Goal: Task Accomplishment & Management: Manage account settings

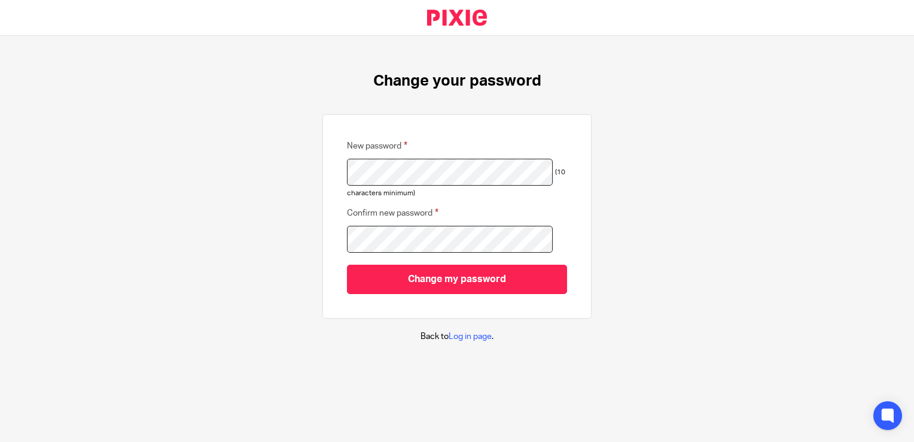
click at [604, 138] on div "Change your password New password (10 characters minimum) Confirm new password …" at bounding box center [457, 207] width 914 height 342
click at [311, 245] on div "Change your password New password (10 characters minimum) Confirm new password …" at bounding box center [457, 207] width 914 height 342
click at [458, 335] on link "Log in page" at bounding box center [470, 336] width 43 height 8
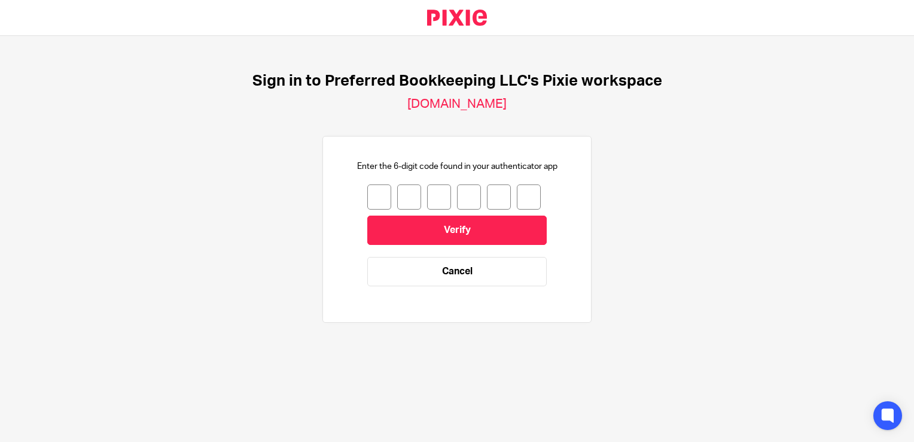
click at [370, 189] on input "number" at bounding box center [379, 196] width 24 height 25
type input "8"
type input "6"
type input "7"
type input "3"
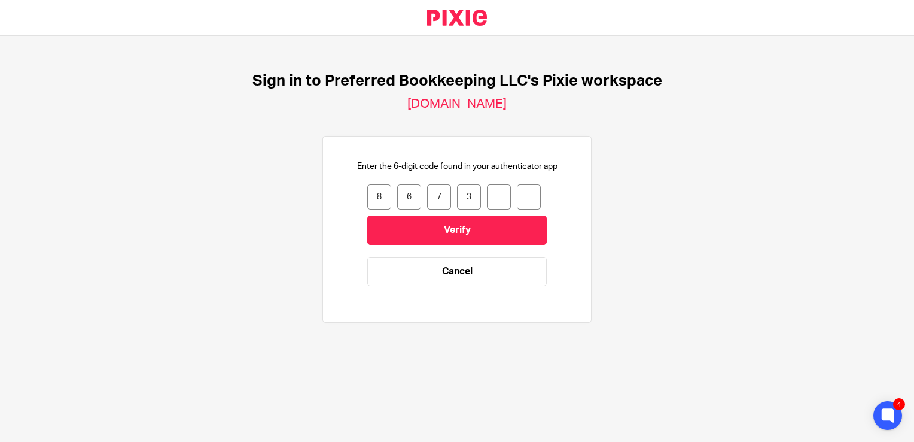
type input "9"
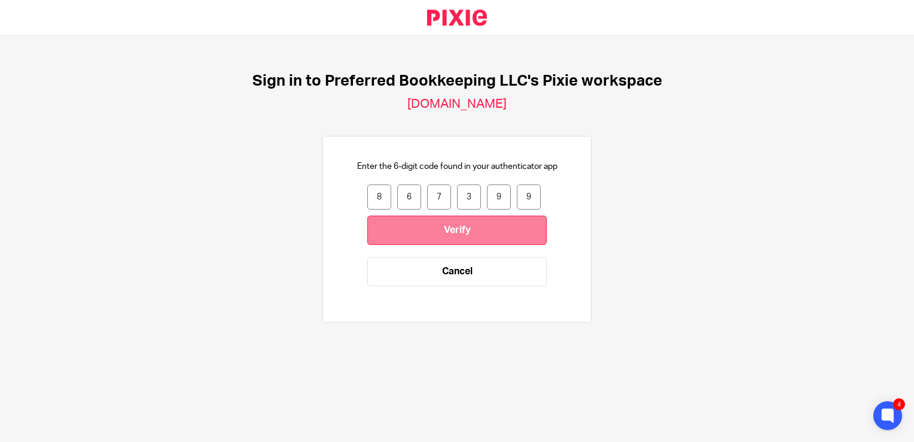
click at [427, 221] on input "Verify" at bounding box center [457, 229] width 180 height 29
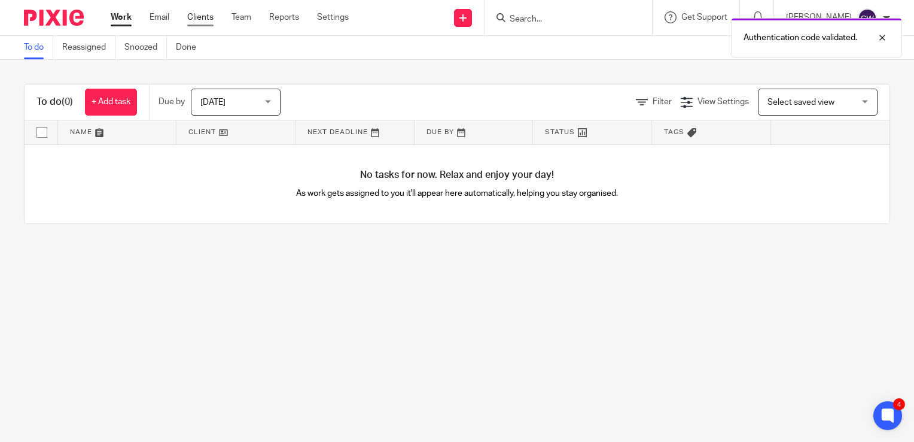
click at [196, 17] on link "Clients" at bounding box center [200, 17] width 26 height 12
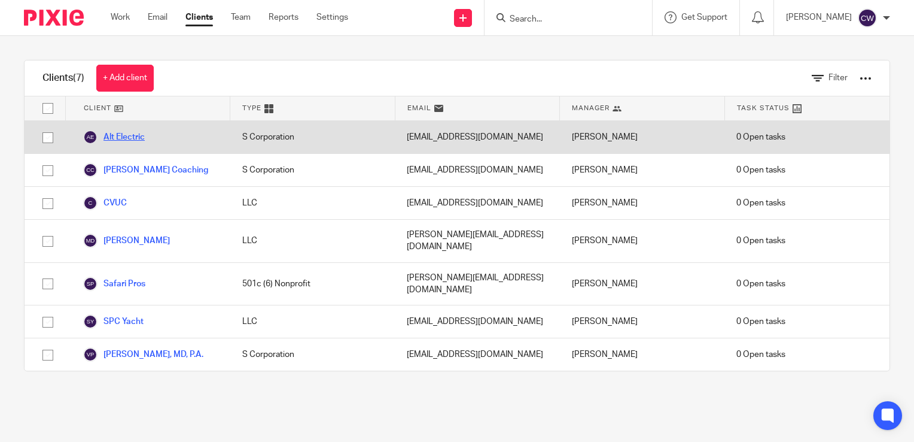
click at [139, 134] on link "Alt Electric" at bounding box center [114, 137] width 62 height 14
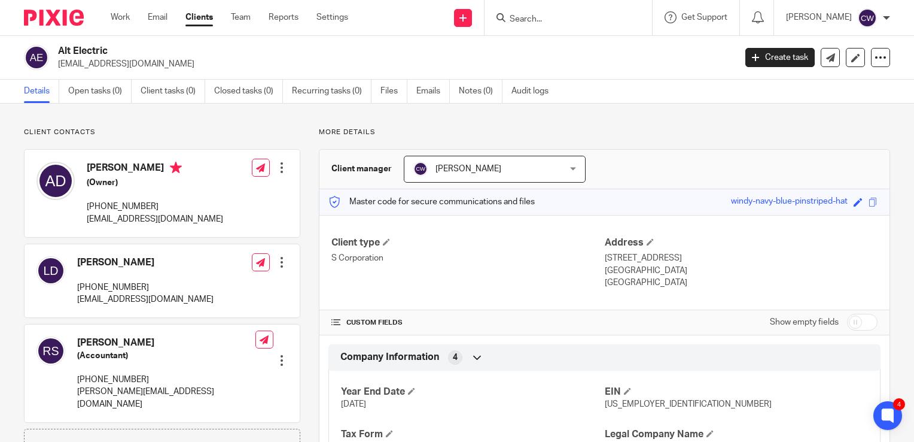
click at [203, 348] on div "Rhonda Stine (Accountant) (772) 466-1040 rhonda@ljlcpa.com Edit contact Create …" at bounding box center [162, 373] width 275 height 98
click at [178, 351] on div "Rhonda Stine (Accountant) (772) 466-1040 rhonda@ljlcpa.com Edit contact Create …" at bounding box center [162, 373] width 275 height 98
click at [280, 354] on div at bounding box center [282, 360] width 12 height 12
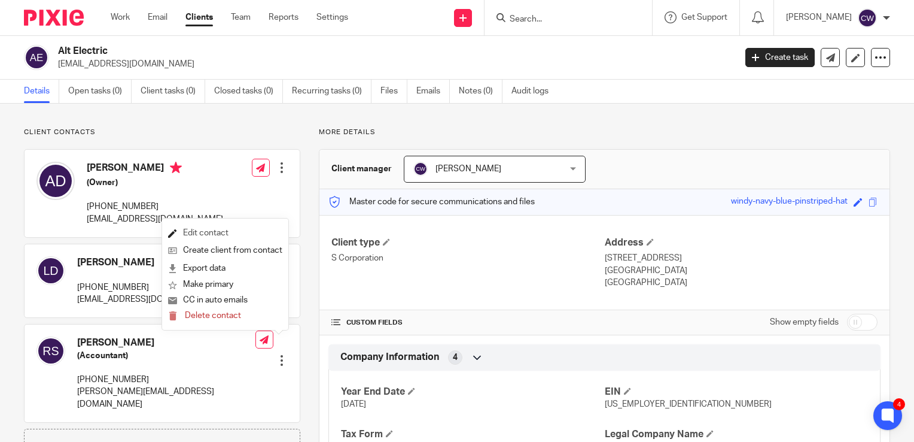
click at [235, 232] on link "Edit contact" at bounding box center [225, 232] width 114 height 17
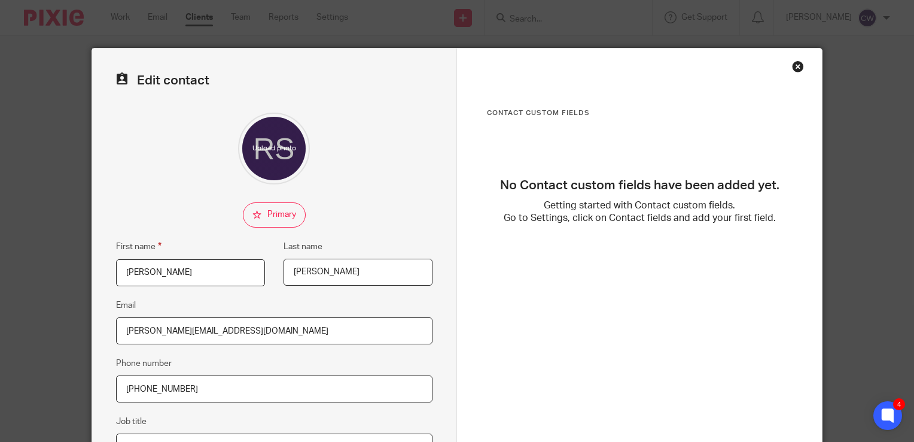
click at [792, 67] on div "Close this dialog window" at bounding box center [798, 66] width 12 height 12
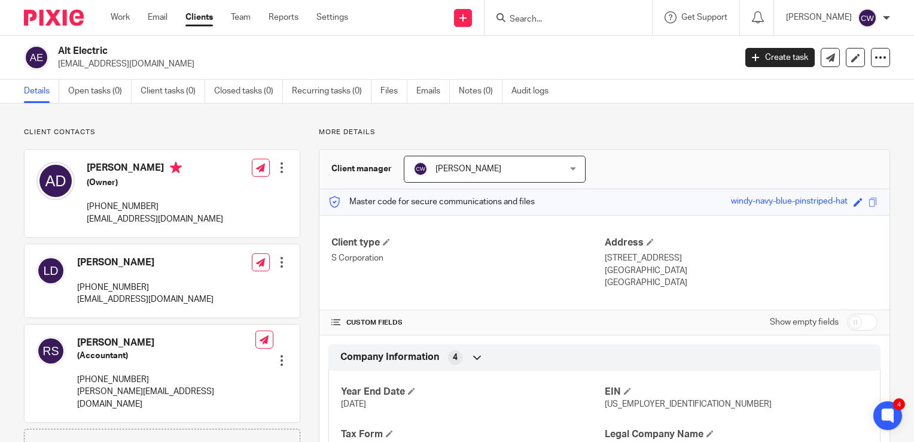
click at [207, 20] on link "Clients" at bounding box center [200, 17] width 28 height 12
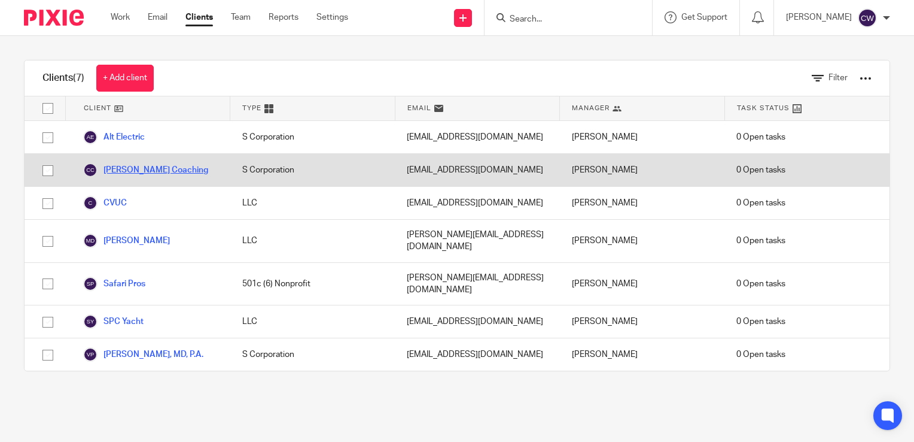
click at [120, 168] on link "[PERSON_NAME] Coaching" at bounding box center [145, 170] width 125 height 14
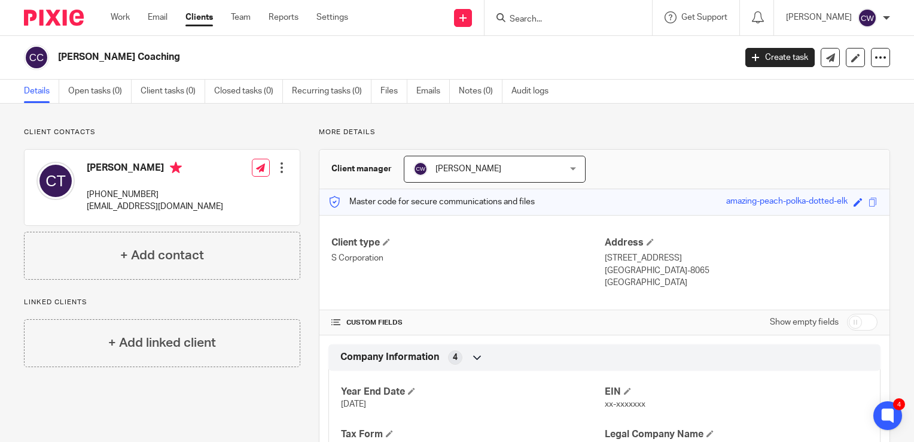
click at [208, 17] on link "Clients" at bounding box center [200, 17] width 28 height 12
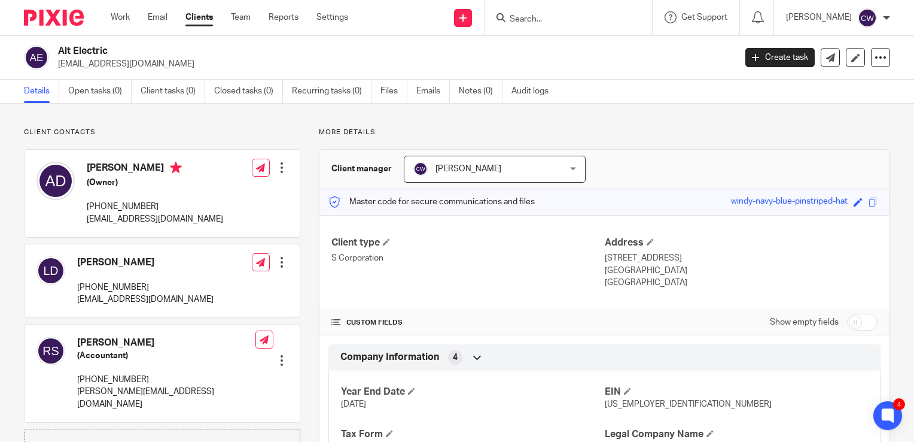
click at [200, 20] on link "Clients" at bounding box center [200, 17] width 28 height 12
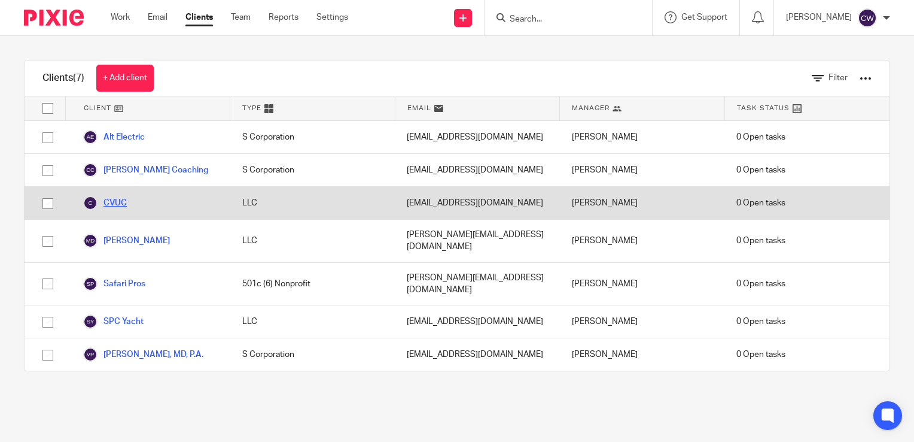
click at [119, 197] on link "CVUC" at bounding box center [105, 203] width 44 height 14
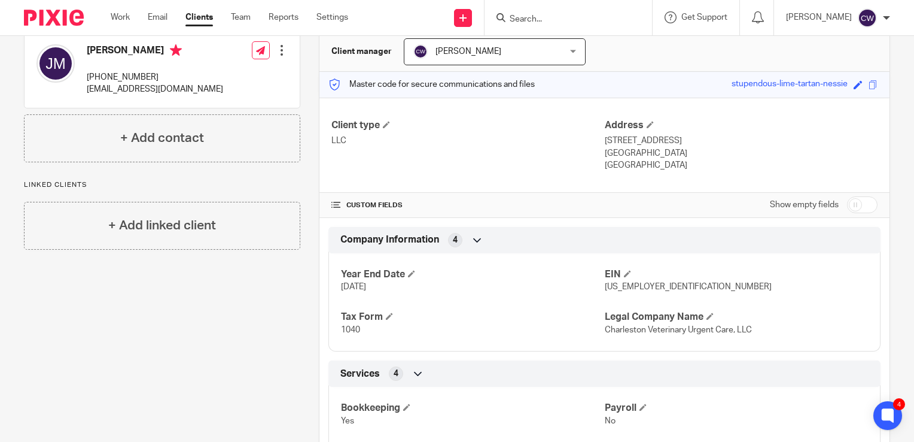
scroll to position [120, 0]
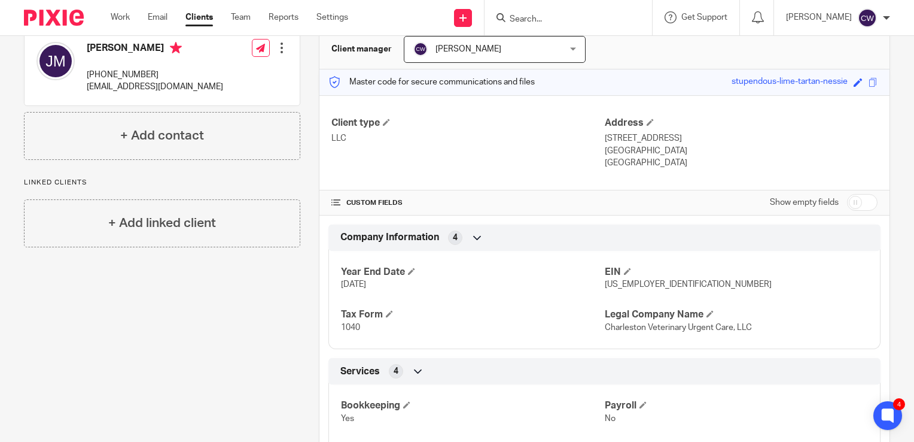
click at [205, 16] on link "Clients" at bounding box center [200, 17] width 28 height 12
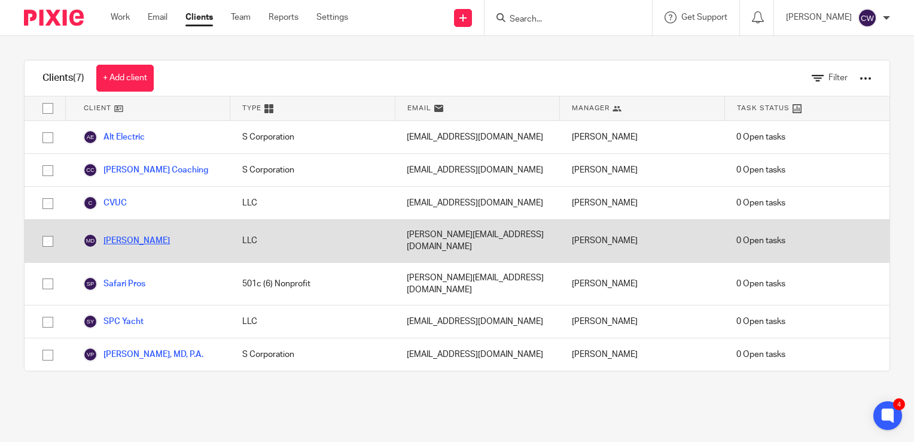
click at [138, 237] on link "Moritz Diesel" at bounding box center [126, 240] width 87 height 14
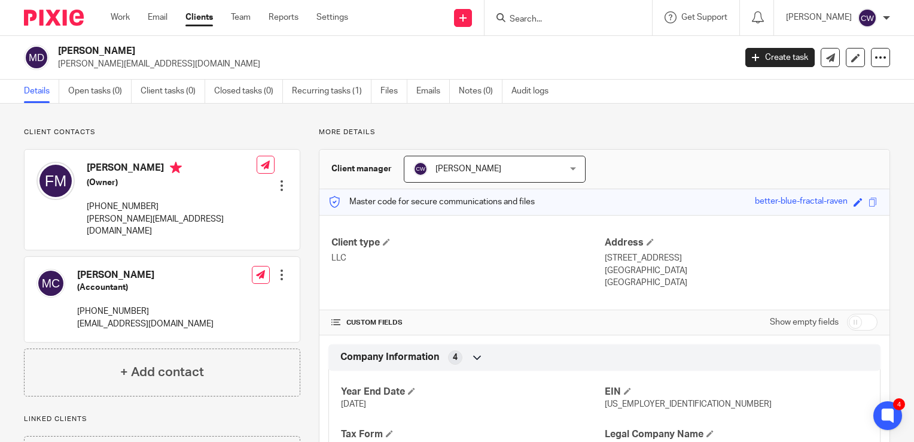
click at [148, 281] on h5 "(Accountant)" at bounding box center [145, 287] width 136 height 12
click at [176, 275] on div "[PERSON_NAME] (Accountant) [PHONE_NUMBER] [EMAIL_ADDRESS][DOMAIN_NAME] Edit con…" at bounding box center [162, 300] width 275 height 86
click at [221, 298] on div "[PERSON_NAME] (Accountant) [PHONE_NUMBER] [EMAIL_ADDRESS][DOMAIN_NAME] Edit con…" at bounding box center [162, 300] width 275 height 86
click at [276, 269] on div at bounding box center [282, 275] width 12 height 12
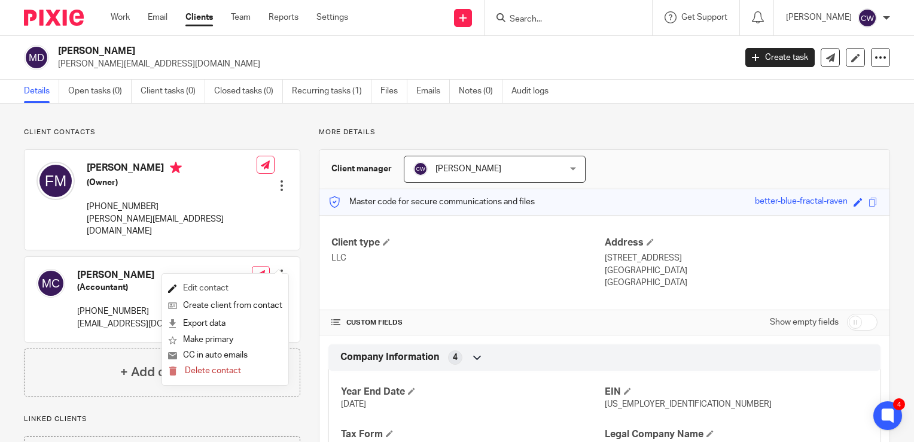
click at [249, 287] on link "Edit contact" at bounding box center [225, 287] width 114 height 17
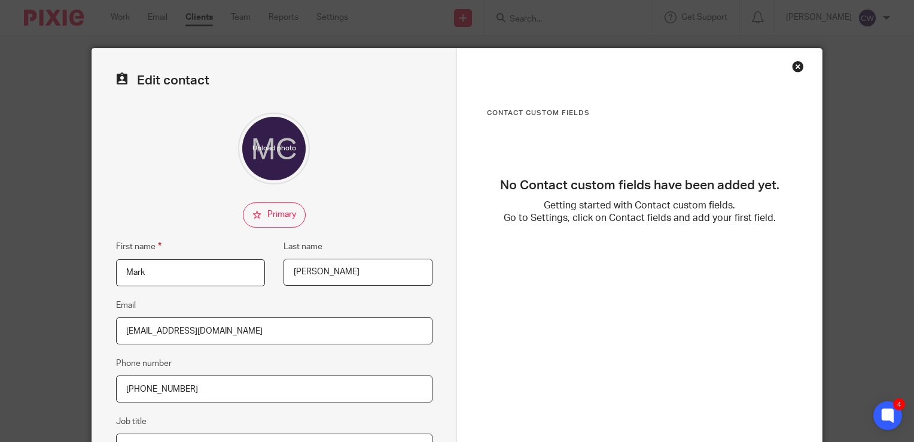
click at [793, 65] on div "Close this dialog window" at bounding box center [798, 66] width 12 height 12
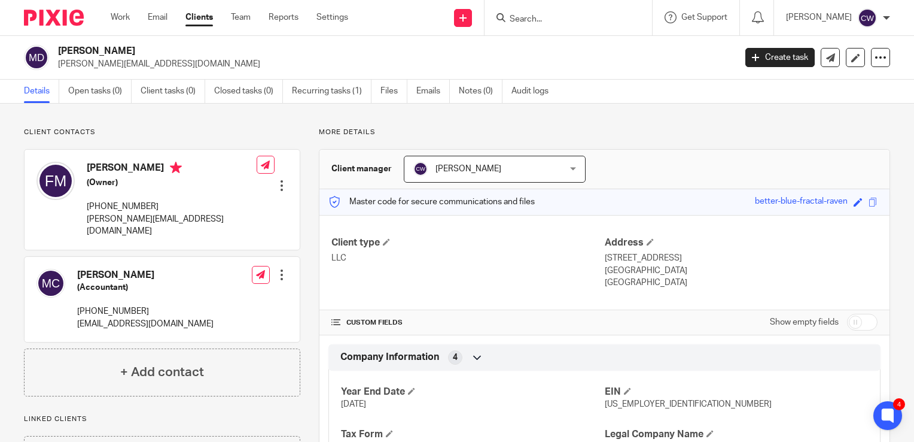
click at [206, 16] on link "Clients" at bounding box center [200, 17] width 28 height 12
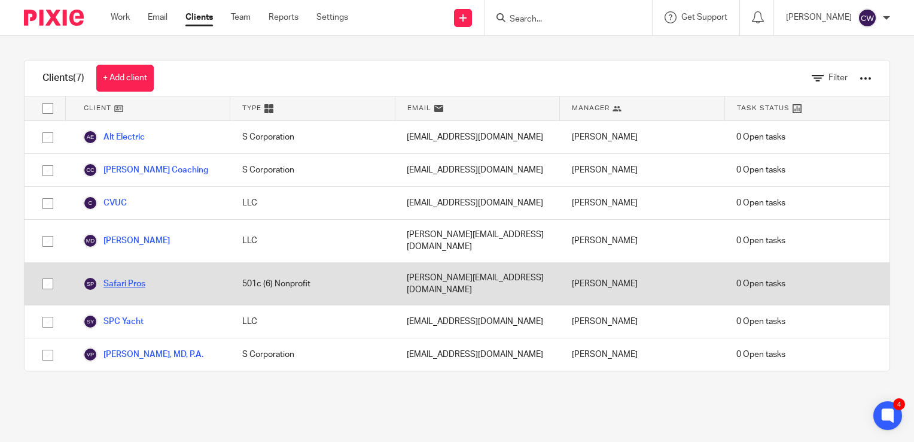
click at [126, 276] on link "Safari Pros" at bounding box center [114, 283] width 62 height 14
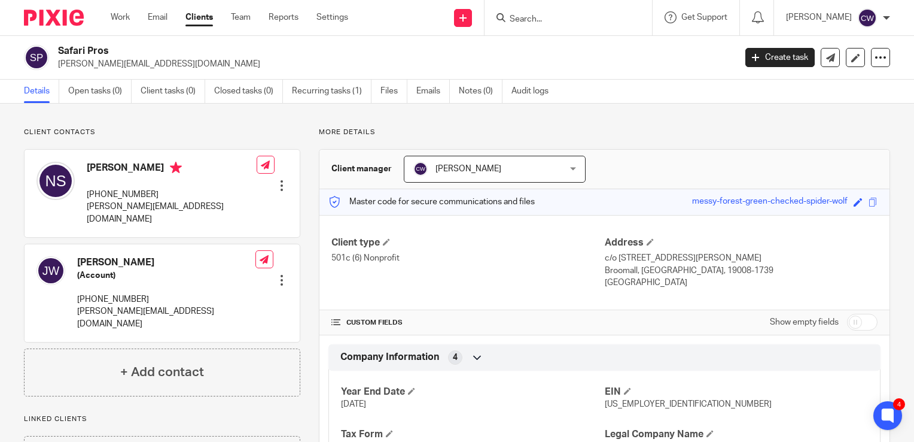
click at [199, 191] on p "[PHONE_NUMBER]" at bounding box center [172, 194] width 170 height 12
click at [189, 260] on div "[PERSON_NAME] (Account) [PHONE_NUMBER] [PERSON_NAME][EMAIL_ADDRESS][DOMAIN_NAME…" at bounding box center [162, 293] width 275 height 98
click at [277, 274] on div at bounding box center [282, 280] width 12 height 12
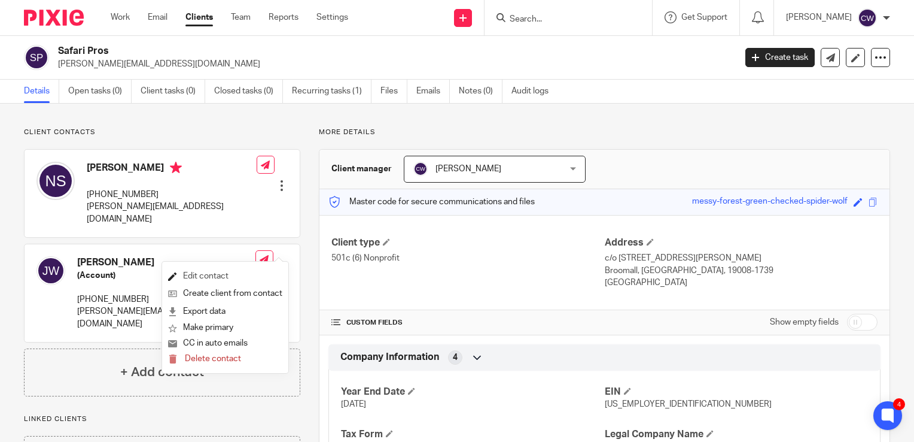
click at [233, 274] on link "Edit contact" at bounding box center [225, 275] width 114 height 17
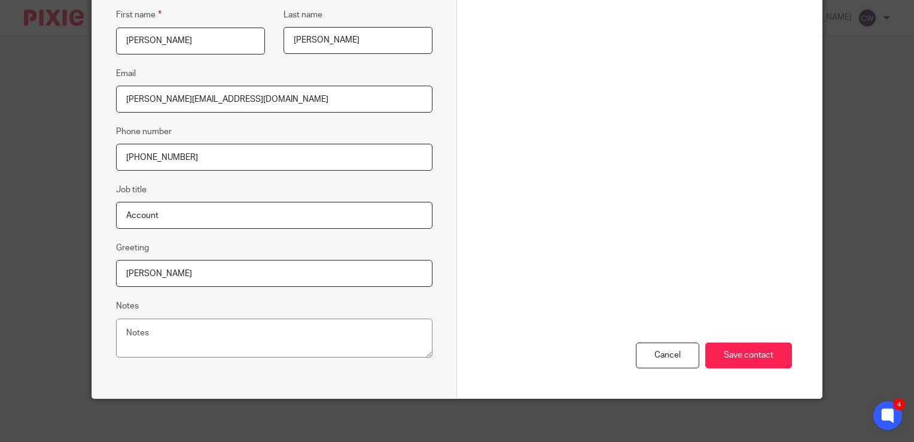
scroll to position [235, 0]
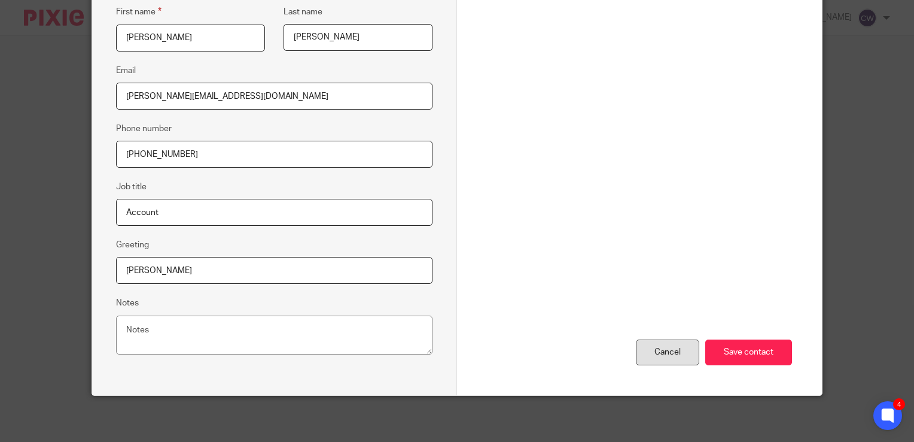
click at [659, 352] on div "Cancel" at bounding box center [667, 352] width 63 height 26
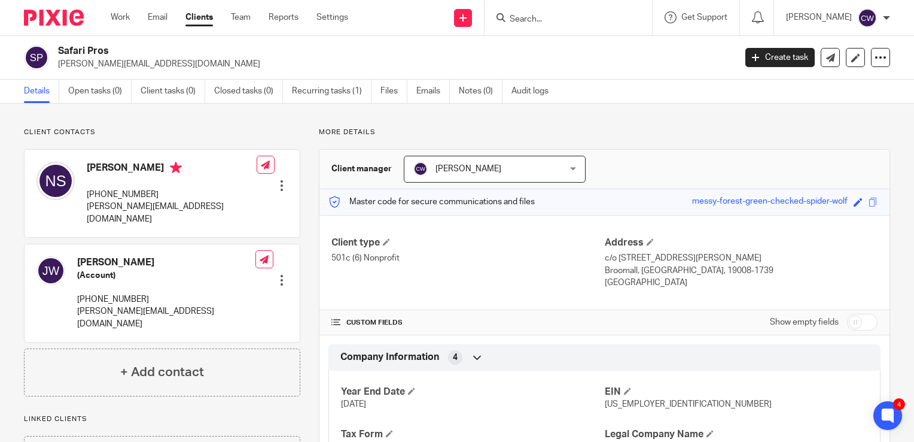
click at [211, 179] on div "[PERSON_NAME] [PHONE_NUMBER] [PERSON_NAME][EMAIL_ADDRESS][DOMAIN_NAME] Edit con…" at bounding box center [162, 193] width 275 height 87
click at [544, 258] on p "501c (6) Nonprofit" at bounding box center [468, 258] width 273 height 12
click at [197, 16] on link "Clients" at bounding box center [200, 17] width 28 height 12
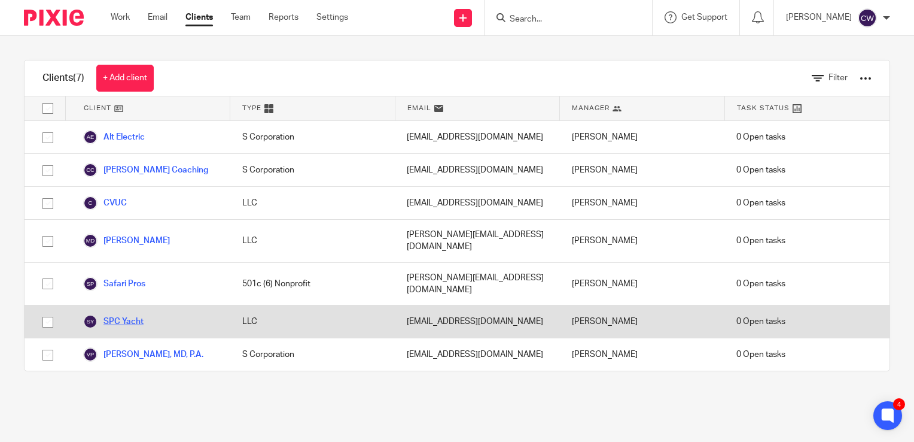
click at [136, 314] on link "SPC Yacht" at bounding box center [113, 321] width 60 height 14
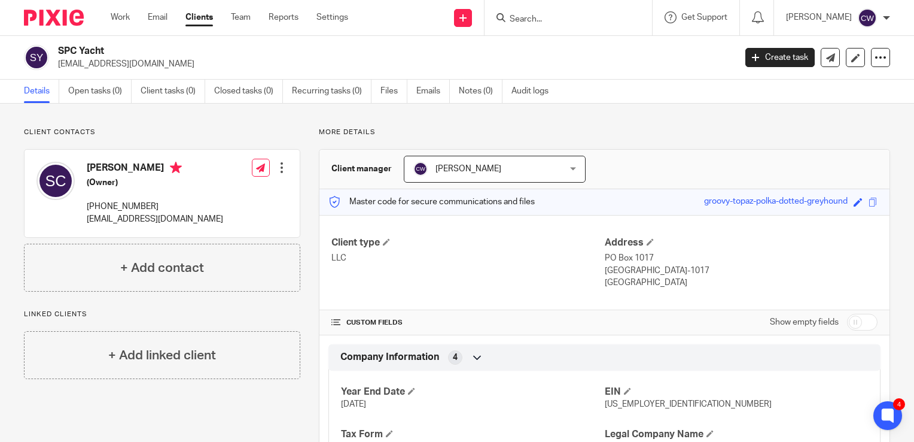
click at [206, 19] on link "Clients" at bounding box center [200, 17] width 28 height 12
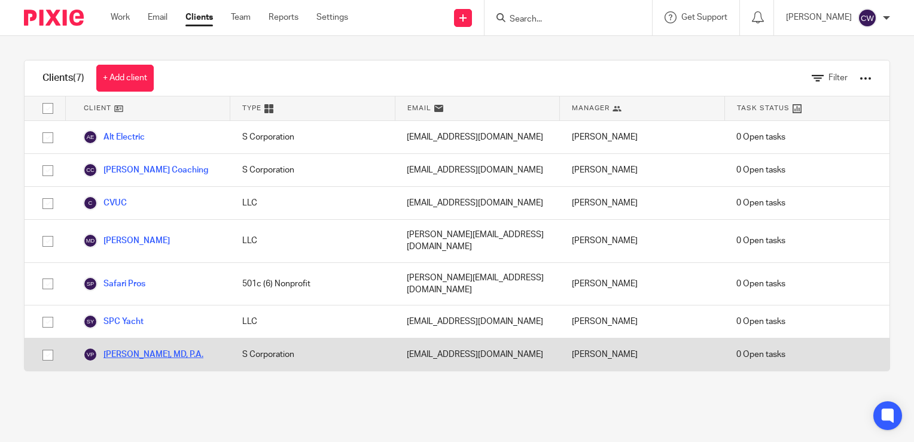
click at [138, 347] on link "[PERSON_NAME], MD, P.A." at bounding box center [143, 354] width 120 height 14
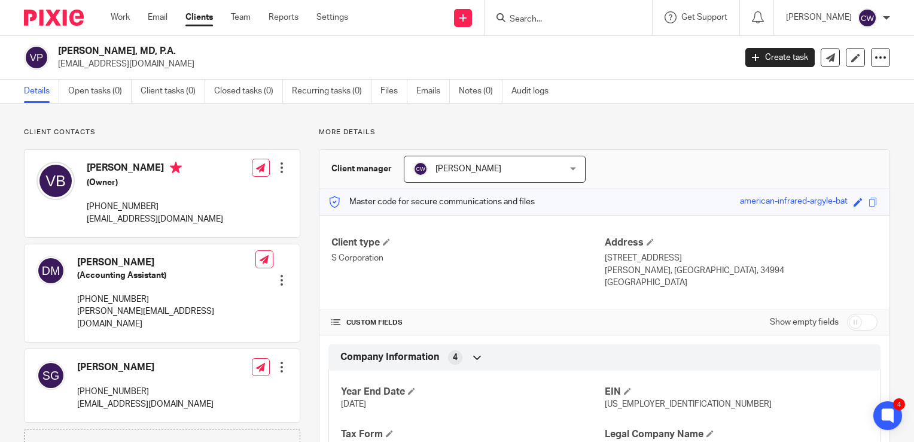
click at [244, 286] on div "[PERSON_NAME] (Accounting Assistant) [PHONE_NUMBER] [PERSON_NAME][EMAIL_ADDRESS…" at bounding box center [162, 293] width 275 height 98
click at [281, 274] on div at bounding box center [282, 280] width 12 height 12
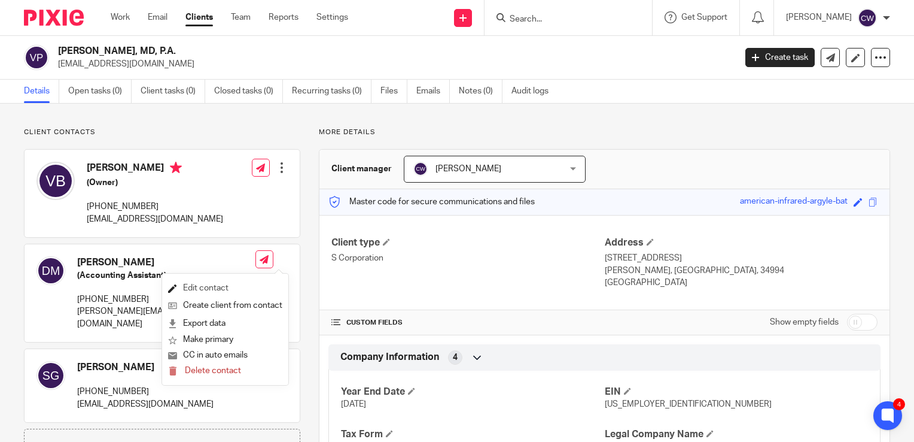
click at [242, 288] on link "Edit contact" at bounding box center [225, 287] width 114 height 17
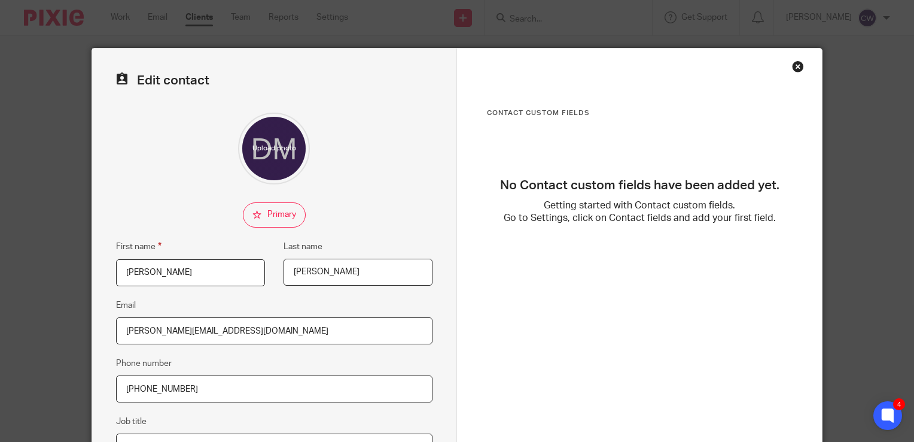
click at [795, 65] on div "Close this dialog window" at bounding box center [798, 66] width 12 height 12
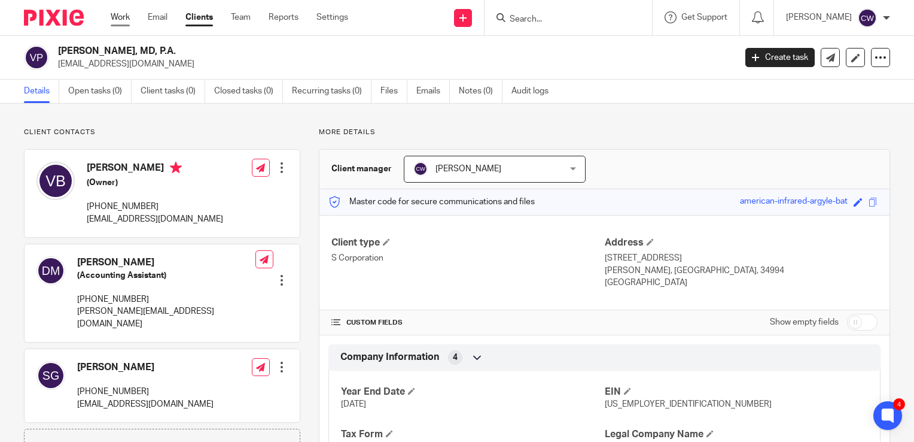
click at [126, 19] on link "Work" at bounding box center [120, 17] width 19 height 12
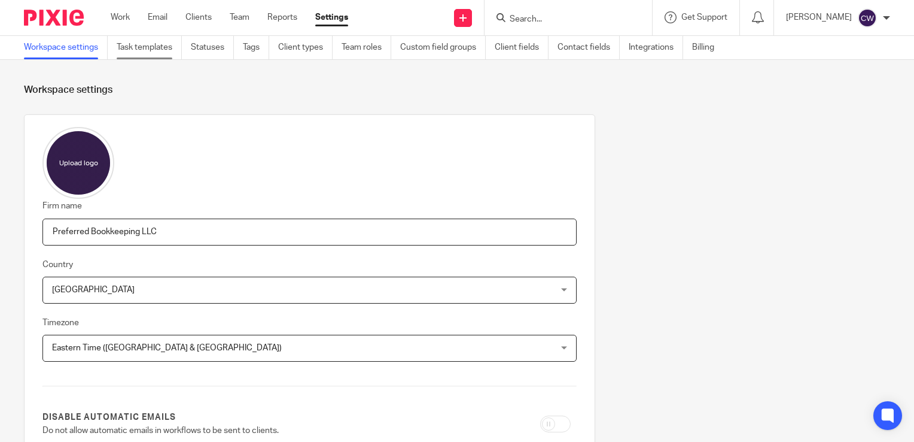
click at [169, 47] on link "Task templates" at bounding box center [149, 47] width 65 height 23
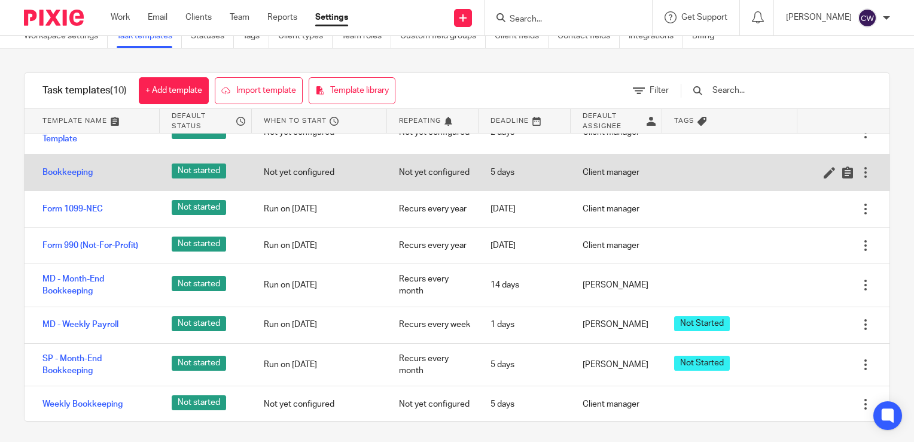
scroll to position [14, 0]
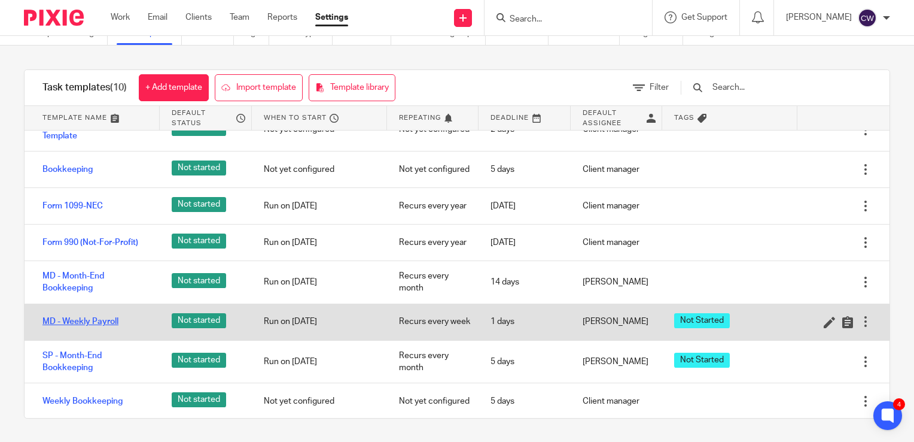
click at [97, 318] on link "MD - Weekly Payroll" at bounding box center [80, 321] width 76 height 12
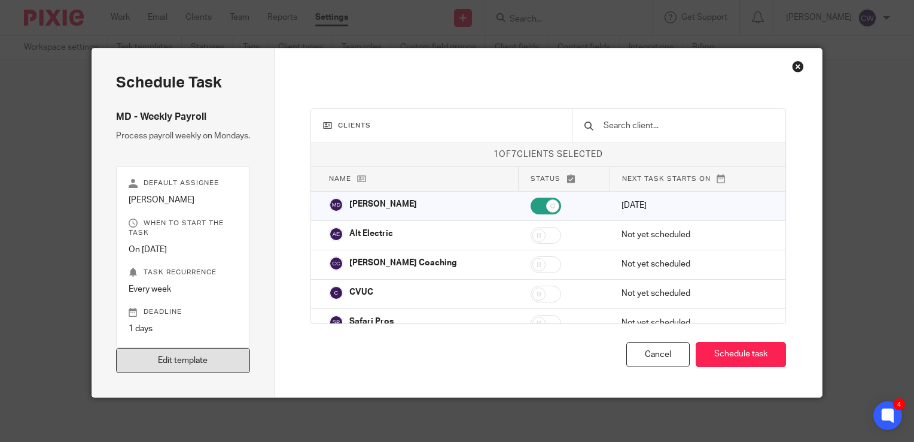
click link "Edit template"
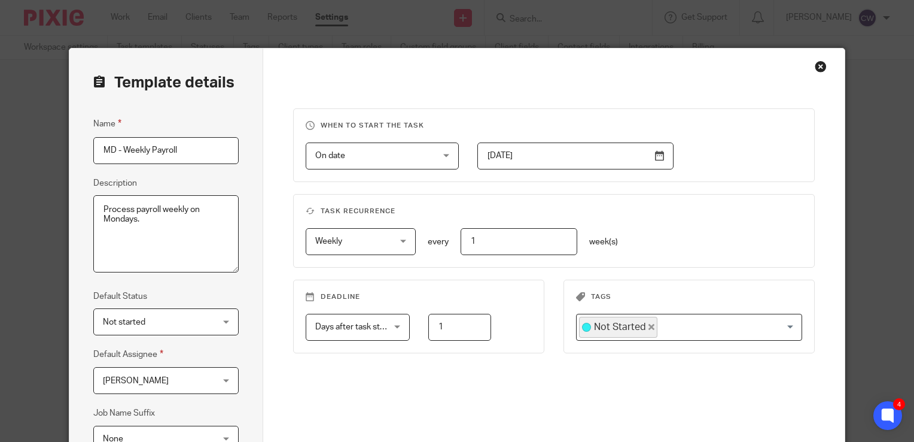
scroll to position [168, 0]
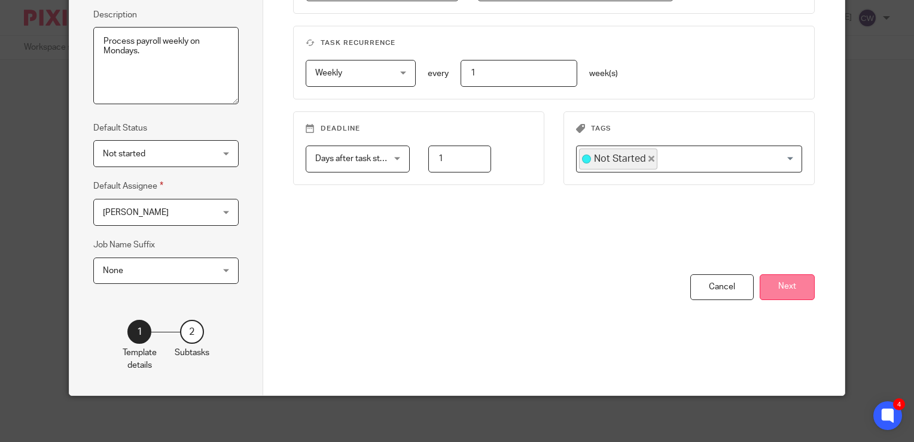
click at [781, 287] on button "Next" at bounding box center [787, 287] width 55 height 26
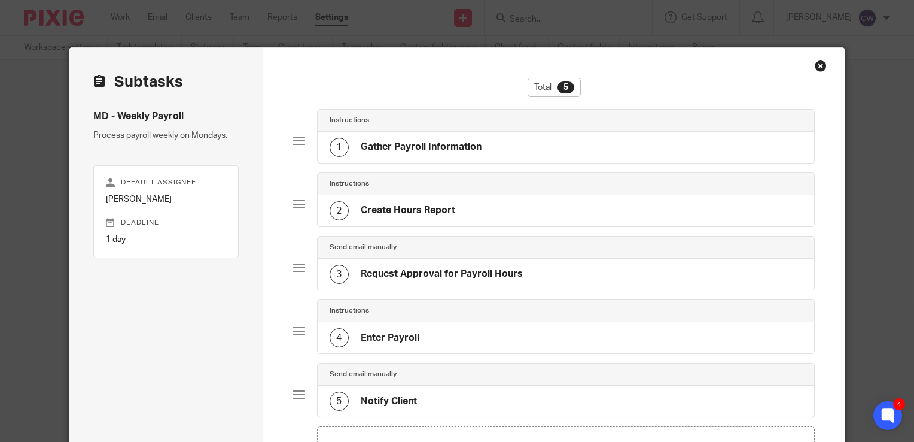
scroll to position [0, 0]
click at [411, 145] on h4 "Gather Payroll Information" at bounding box center [421, 147] width 121 height 13
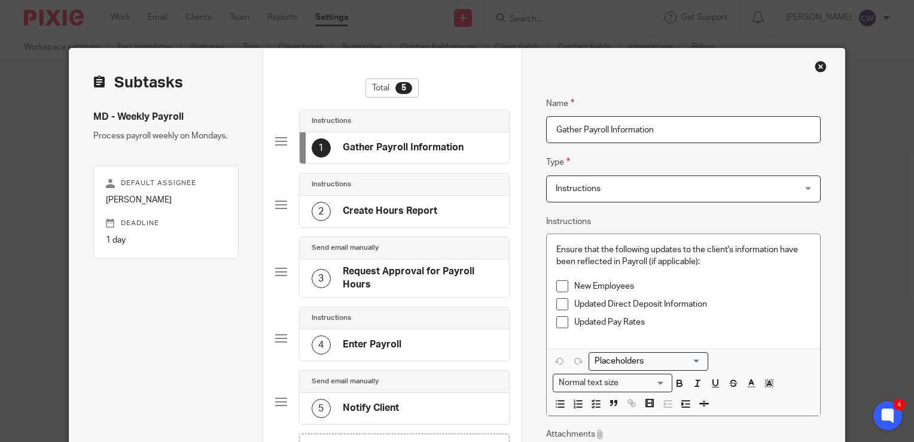
click at [428, 209] on h4 "Create Hours Report" at bounding box center [390, 211] width 95 height 13
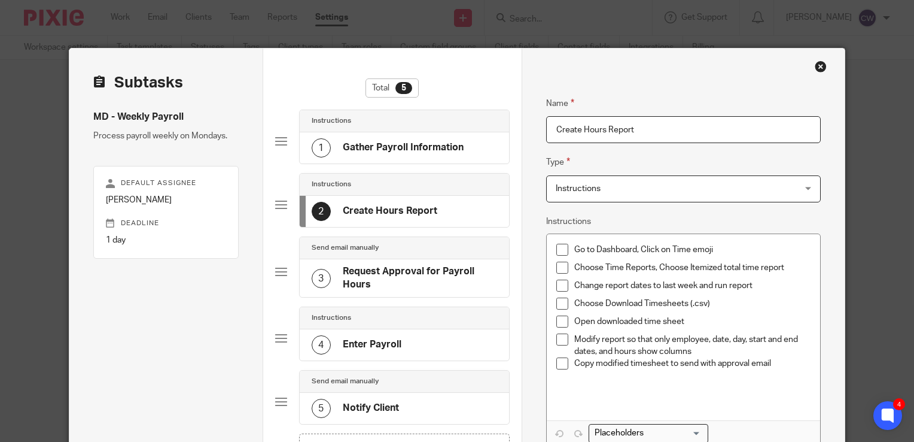
click at [382, 279] on h4 "Request Approval for Payroll Hours" at bounding box center [420, 278] width 154 height 26
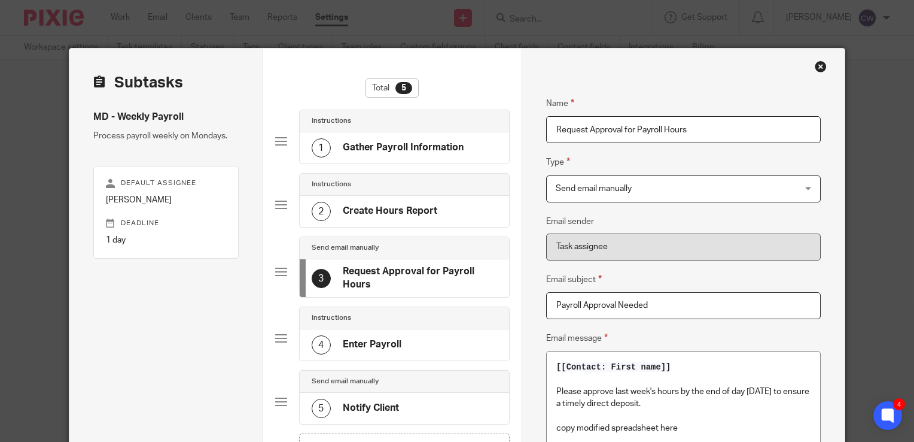
scroll to position [120, 0]
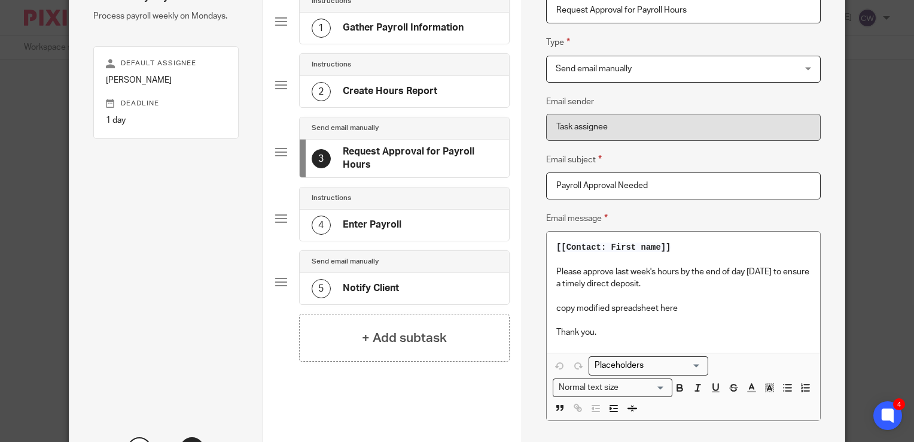
click at [369, 216] on div "4 Enter Payroll" at bounding box center [357, 224] width 90 height 19
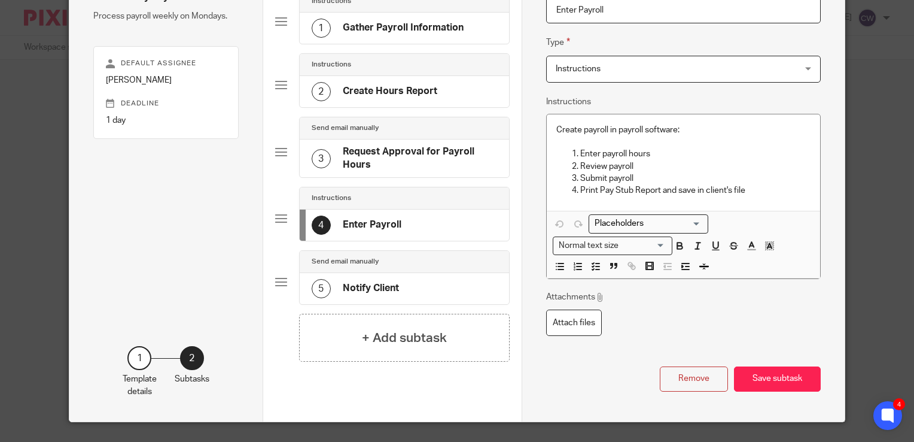
scroll to position [116, 0]
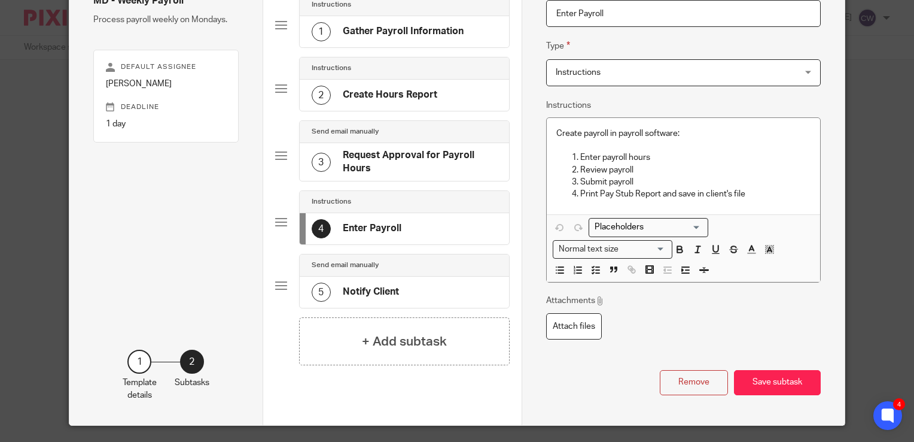
click at [366, 288] on h4 "Notify Client" at bounding box center [371, 291] width 56 height 13
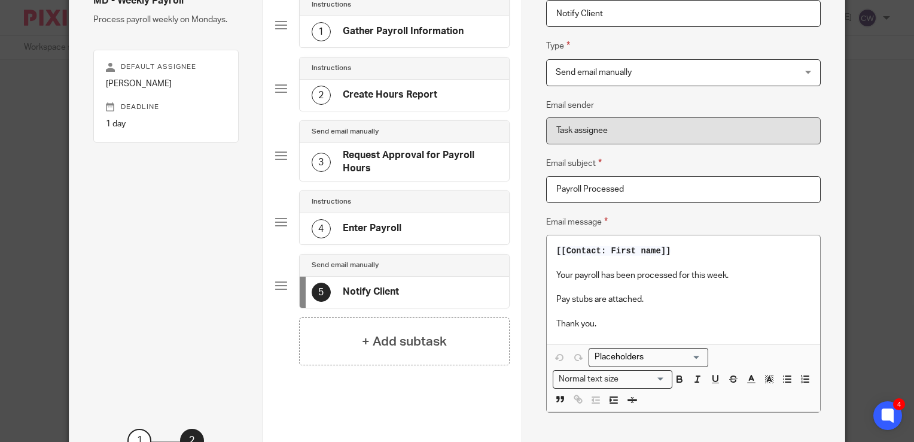
click at [177, 224] on div "MD - Weekly Payroll Process payroll weekly on Mondays. Default assignee Carolyn…" at bounding box center [165, 200] width 145 height 410
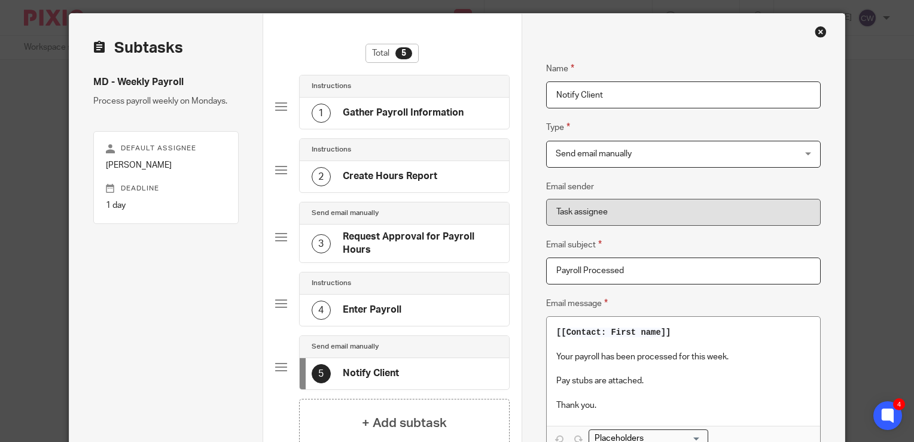
scroll to position [0, 0]
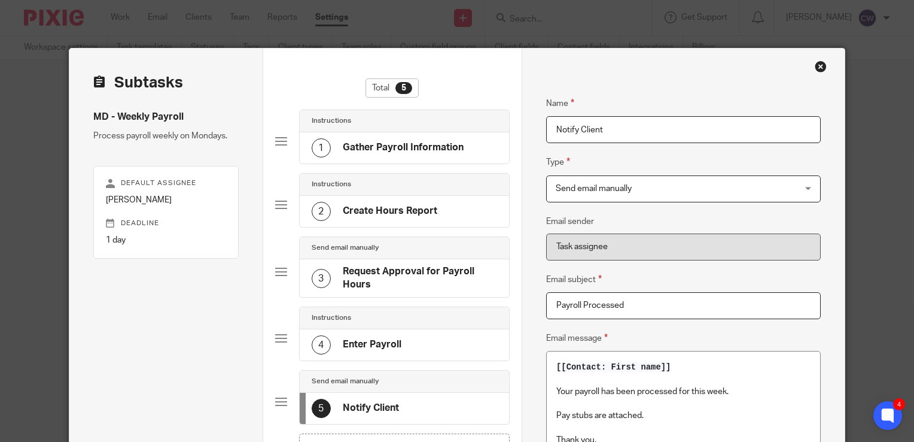
click at [816, 63] on div "Close this dialog window" at bounding box center [821, 66] width 12 height 12
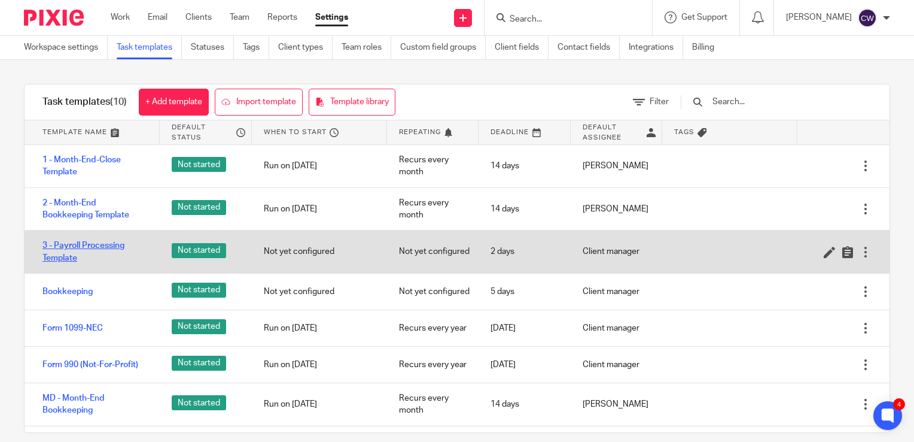
click at [91, 243] on link "3 - Payroll Processing Template" at bounding box center [94, 251] width 105 height 25
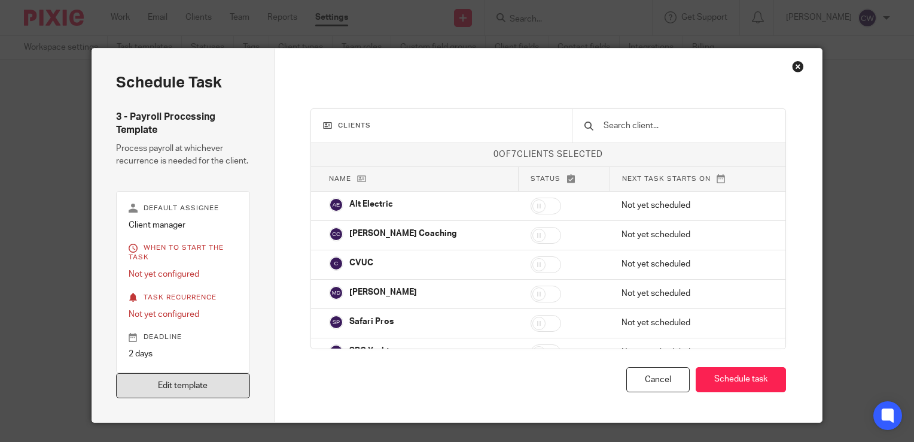
click at [199, 387] on link "Edit template" at bounding box center [183, 386] width 134 height 26
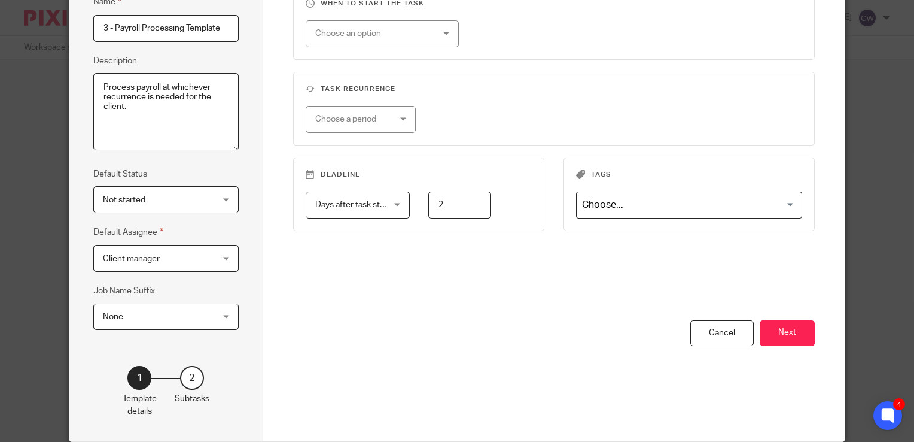
scroll to position [108, 0]
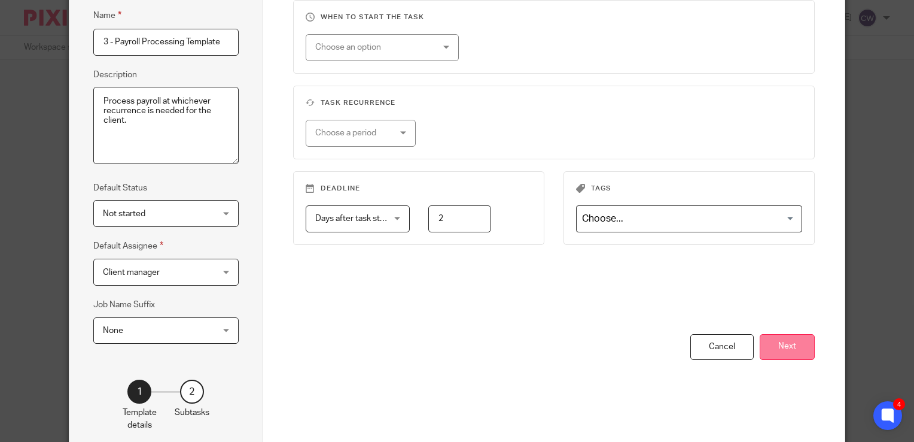
click at [787, 343] on button "Next" at bounding box center [787, 347] width 55 height 26
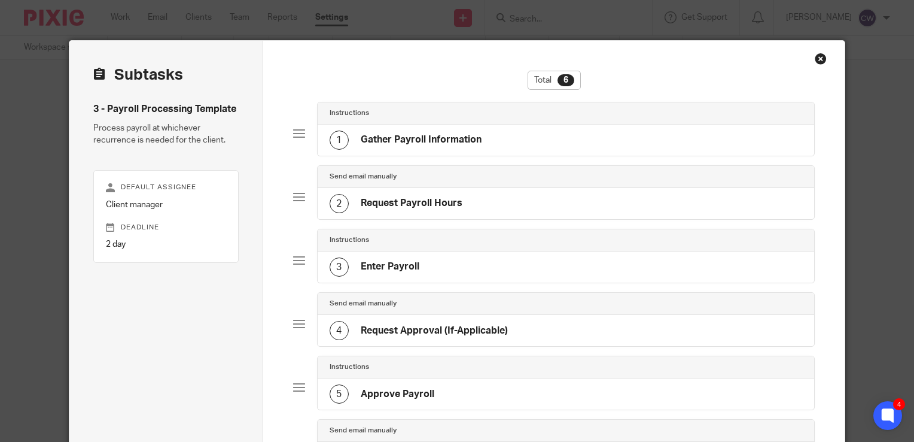
scroll to position [0, 0]
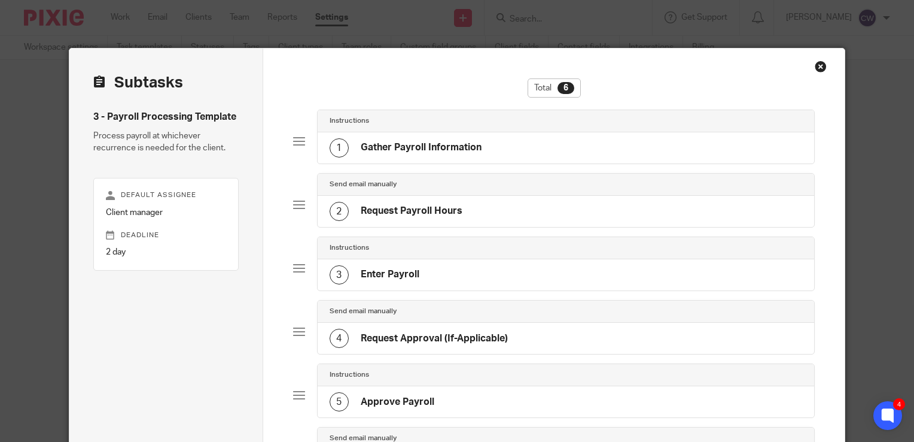
click at [818, 65] on div "Close this dialog window" at bounding box center [821, 66] width 12 height 12
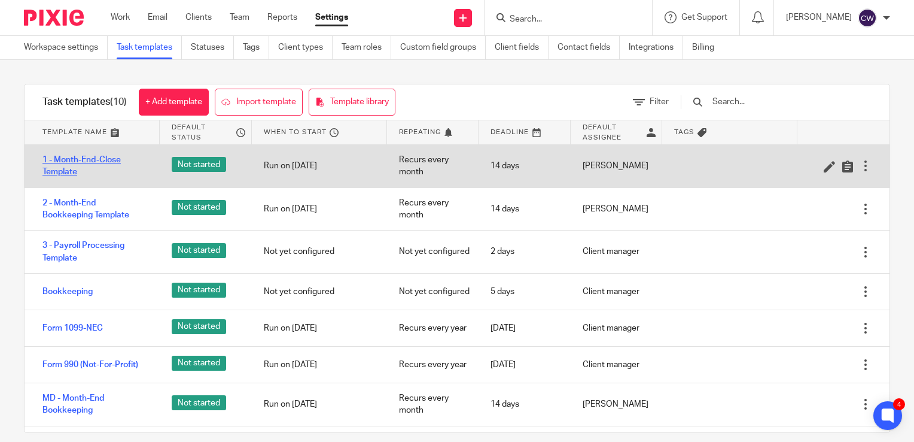
click at [100, 164] on link "1 - Month-End-Close Template" at bounding box center [94, 166] width 105 height 25
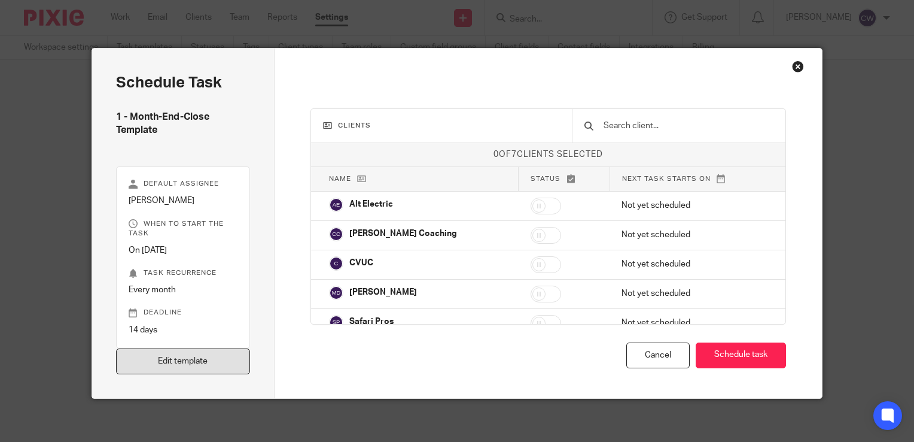
click at [211, 360] on link "Edit template" at bounding box center [183, 361] width 134 height 26
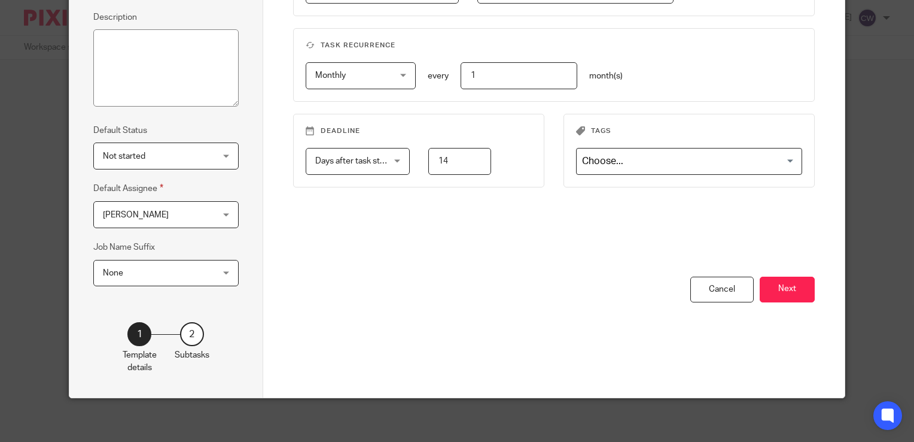
scroll to position [168, 0]
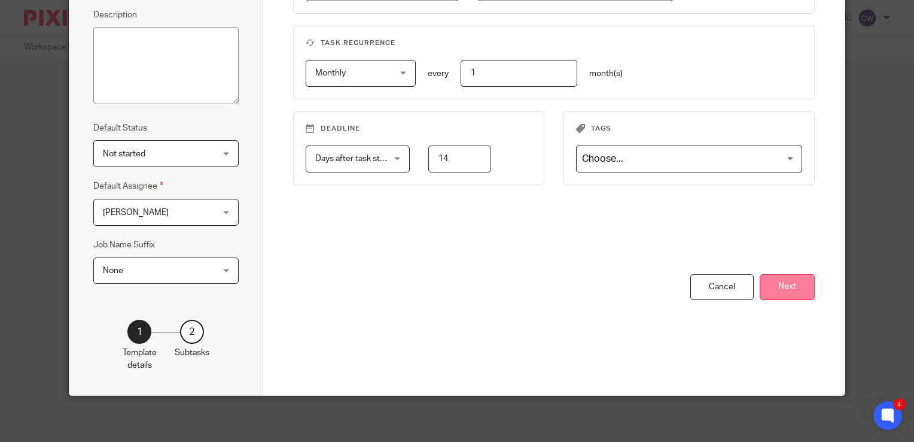
click at [777, 292] on button "Next" at bounding box center [787, 287] width 55 height 26
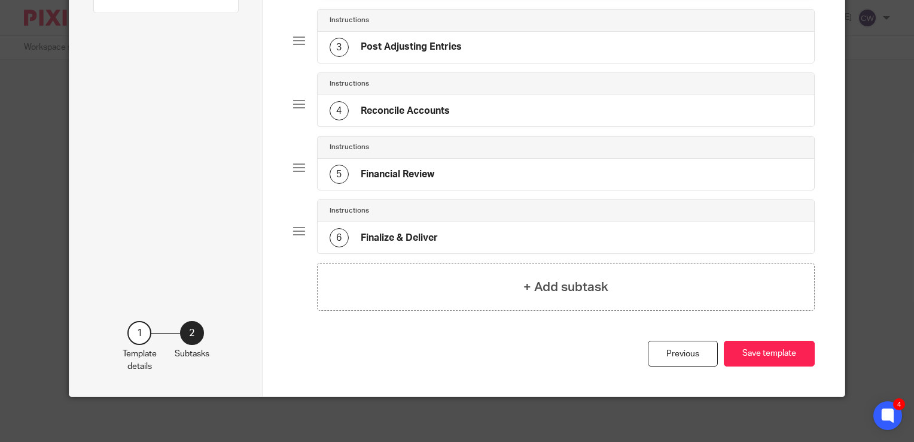
scroll to position [0, 0]
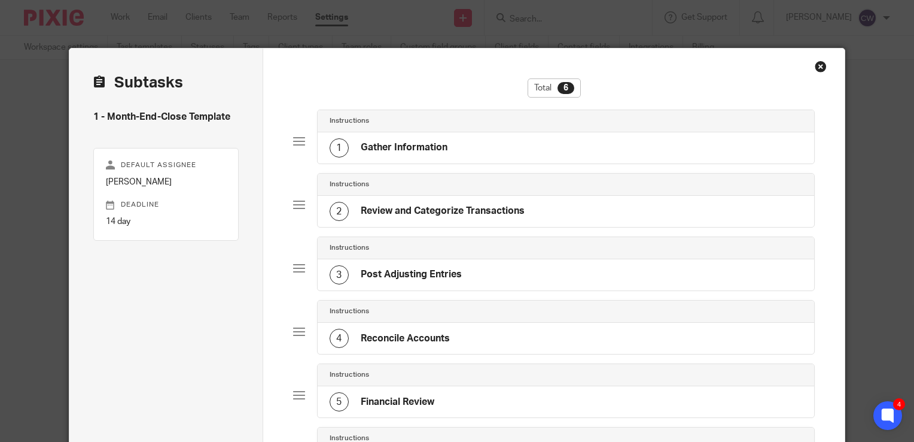
click at [815, 68] on div "Close this dialog window" at bounding box center [821, 66] width 12 height 12
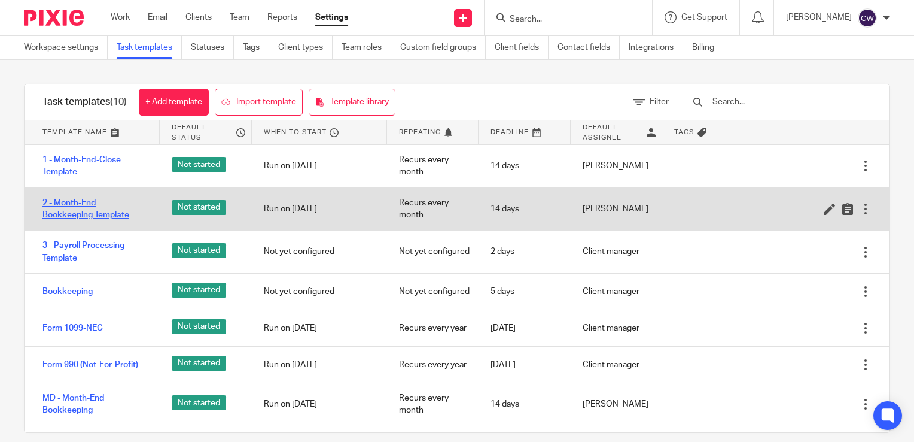
click at [85, 207] on link "2 - Month-End Bookkeeping Template" at bounding box center [94, 209] width 105 height 25
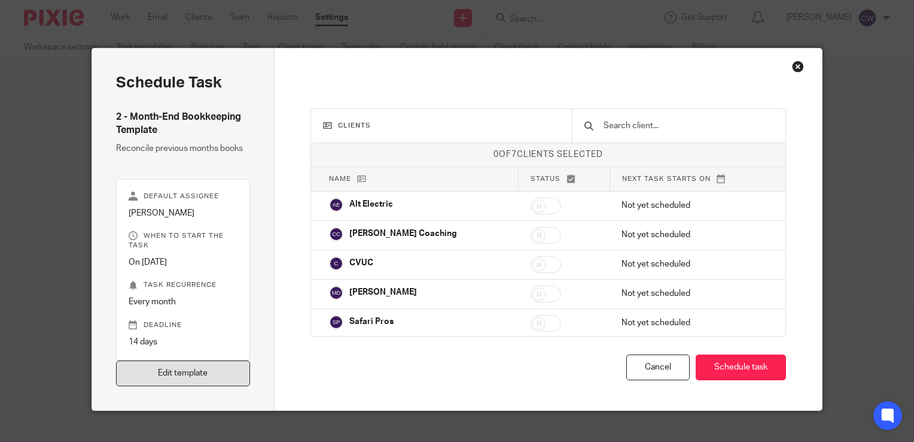
click at [188, 370] on link "Edit template" at bounding box center [183, 373] width 134 height 26
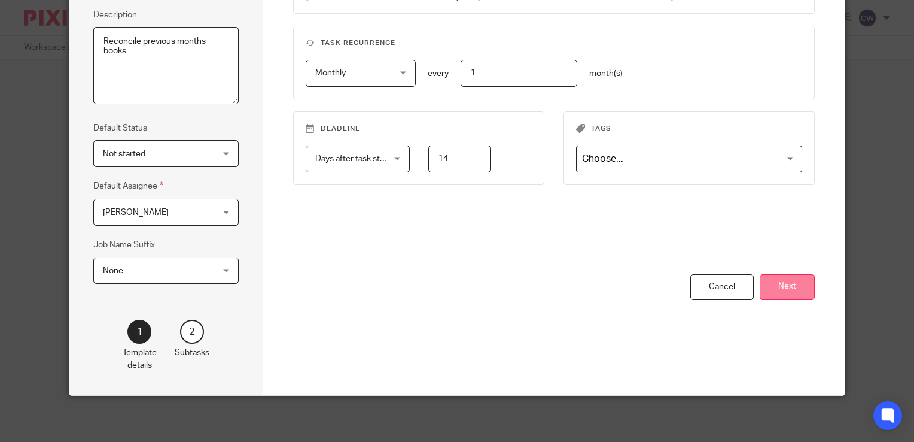
click at [785, 279] on button "Next" at bounding box center [787, 287] width 55 height 26
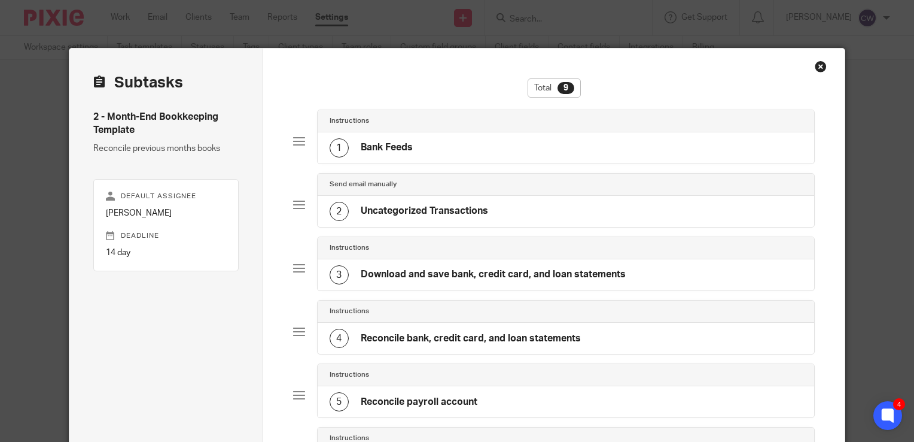
click at [411, 147] on div "1 Bank Feeds" at bounding box center [566, 147] width 497 height 31
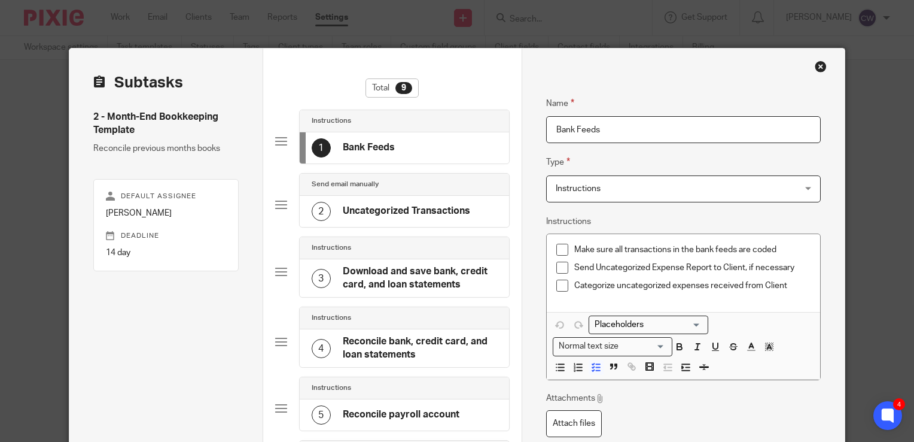
click at [388, 205] on h4 "Uncategorized Transactions" at bounding box center [406, 211] width 127 height 13
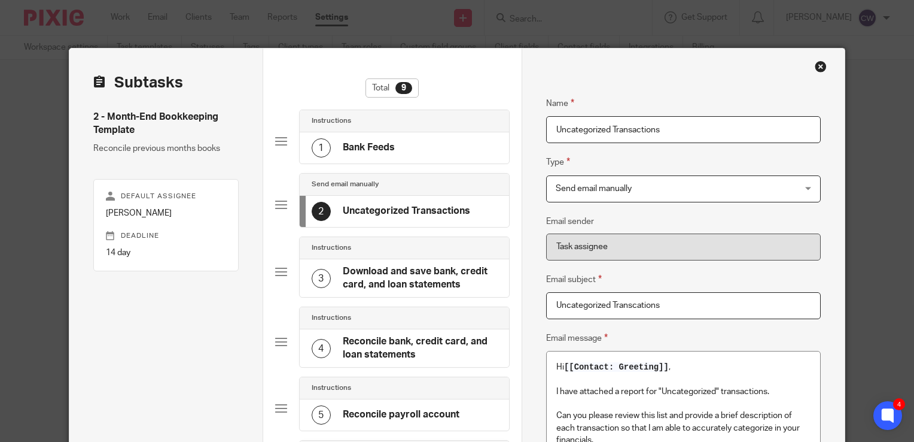
click at [405, 152] on div "1 Bank Feeds" at bounding box center [404, 147] width 209 height 31
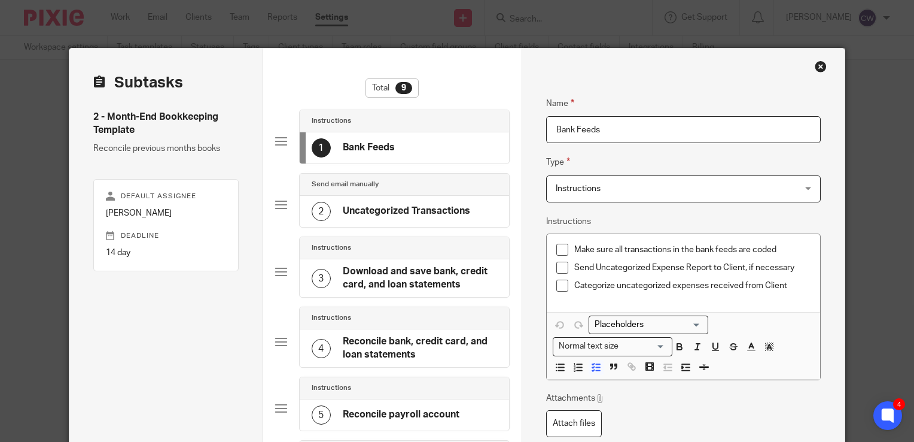
click at [820, 68] on div "Close this dialog window" at bounding box center [821, 66] width 12 height 12
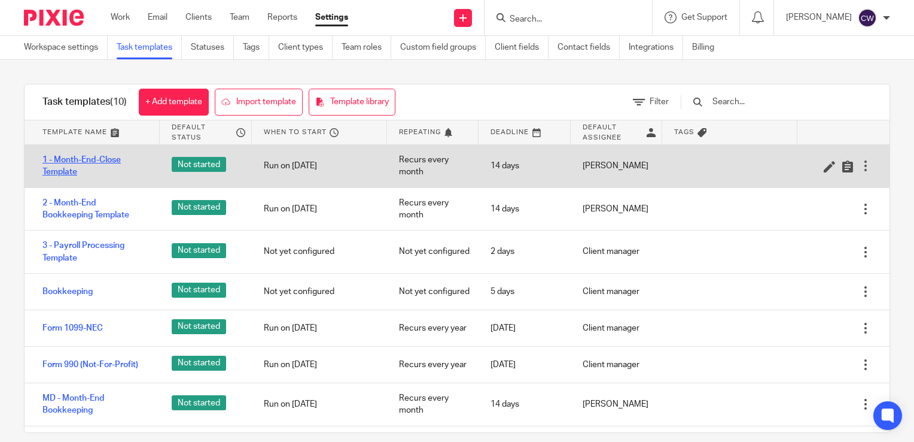
click at [93, 158] on link "1 - Month-End-Close Template" at bounding box center [94, 166] width 105 height 25
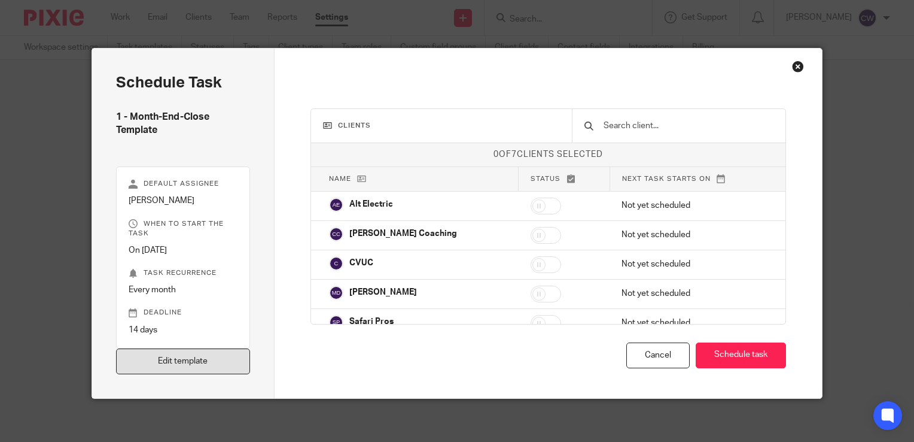
click at [203, 358] on link "Edit template" at bounding box center [183, 361] width 134 height 26
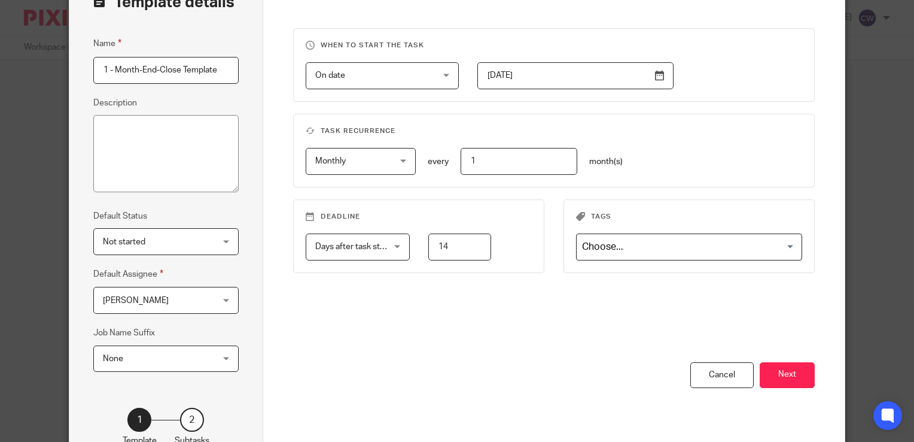
scroll to position [168, 0]
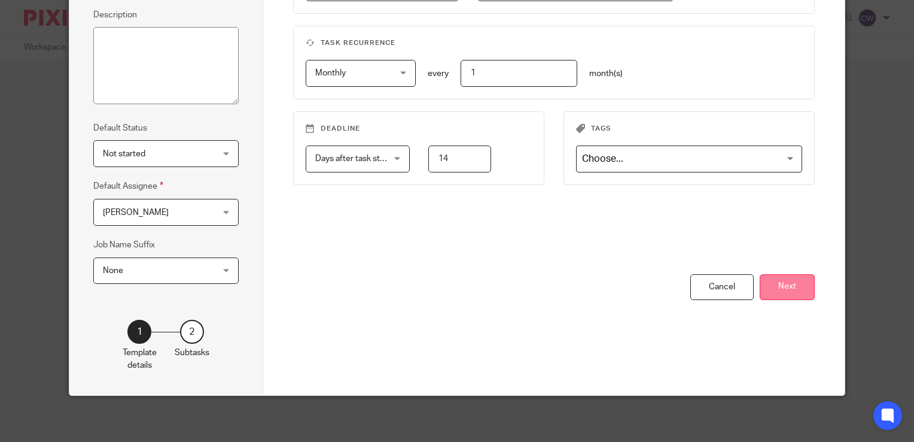
click at [790, 283] on button "Next" at bounding box center [787, 287] width 55 height 26
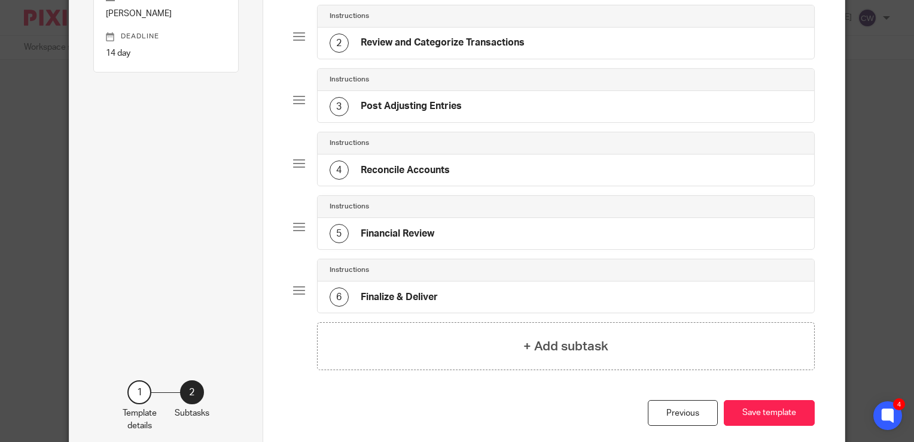
scroll to position [0, 0]
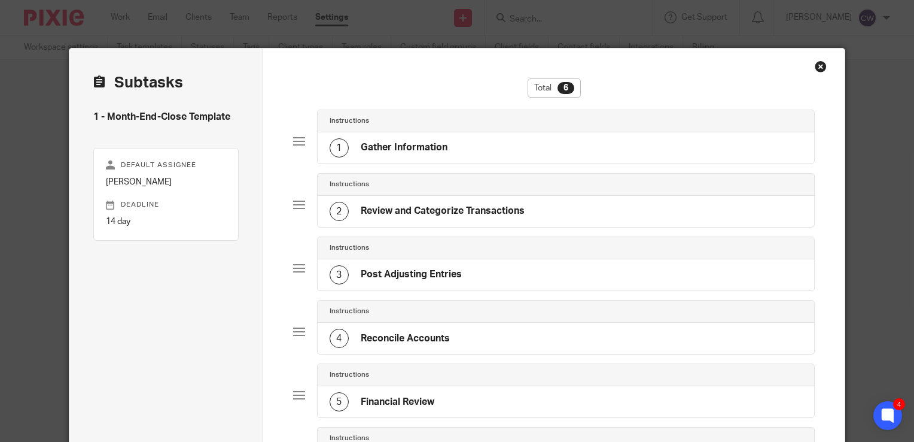
click at [427, 148] on h4 "Gather Information" at bounding box center [404, 147] width 87 height 13
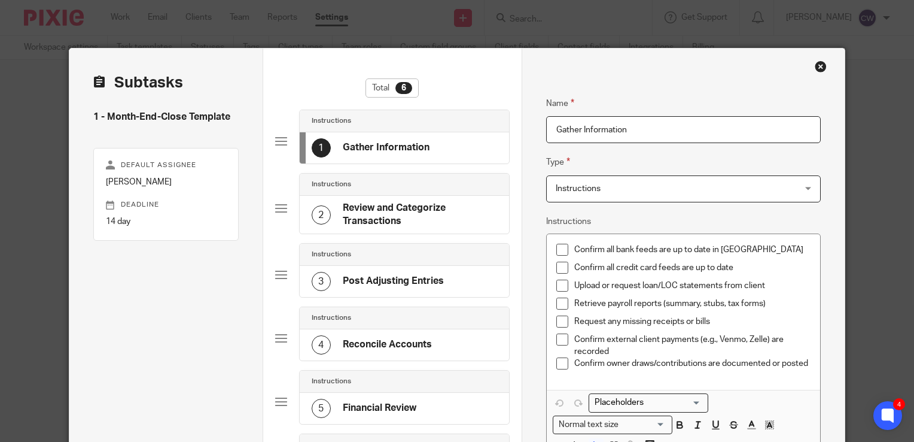
click at [422, 208] on h4 "Review and Categorize Transactions" at bounding box center [420, 215] width 154 height 26
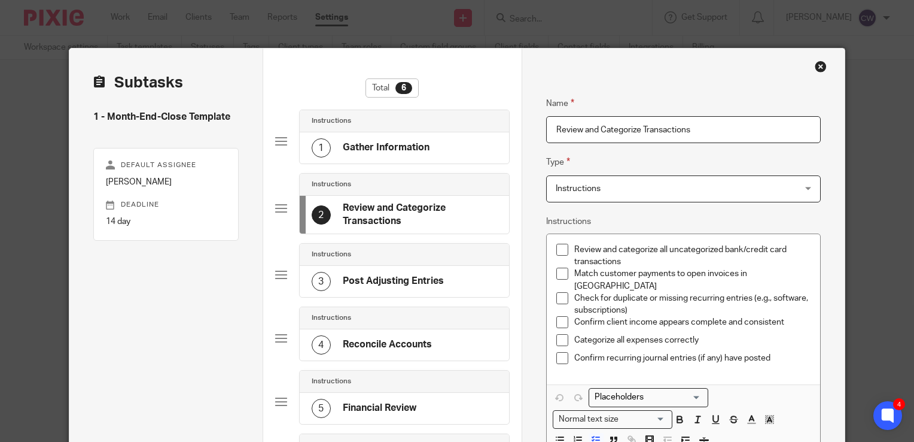
click at [432, 277] on h4 "Post Adjusting Entries" at bounding box center [393, 281] width 101 height 13
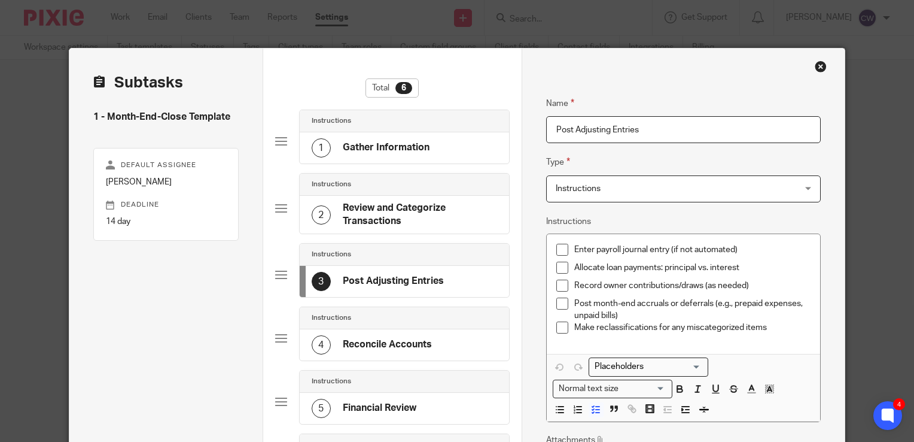
click at [394, 339] on h4 "Reconcile Accounts" at bounding box center [387, 344] width 89 height 13
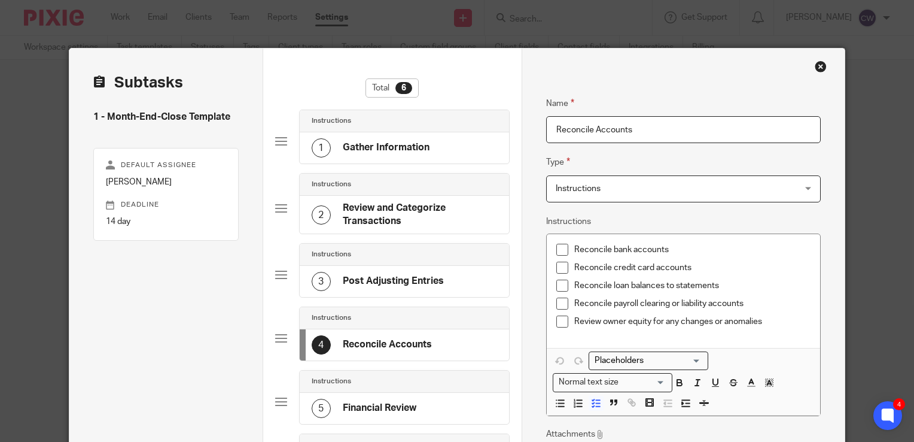
click at [397, 402] on h4 "Financial Review" at bounding box center [380, 408] width 74 height 13
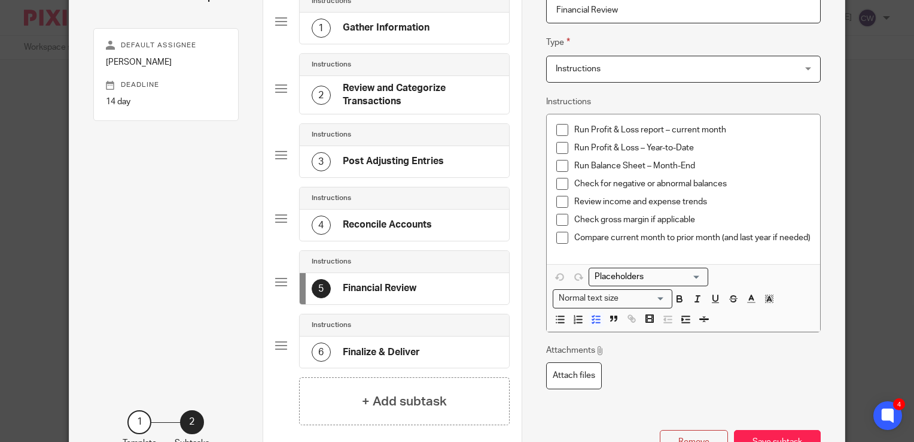
scroll to position [180, 0]
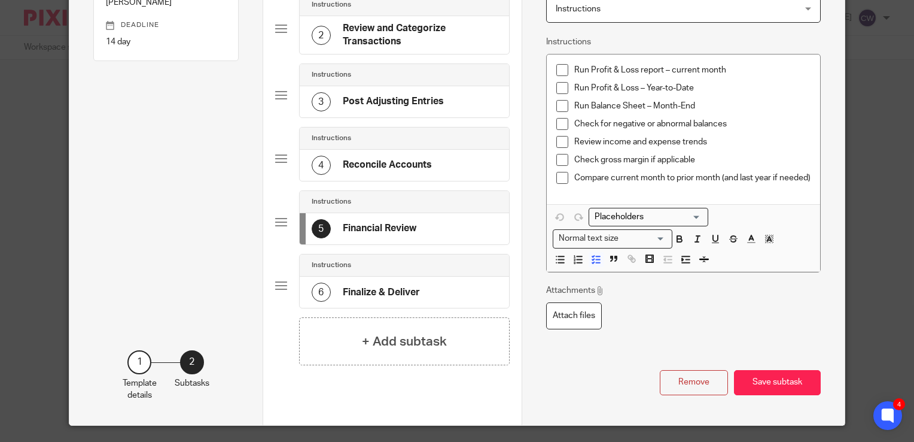
click at [410, 287] on h4 "Finalize & Deliver" at bounding box center [381, 292] width 77 height 13
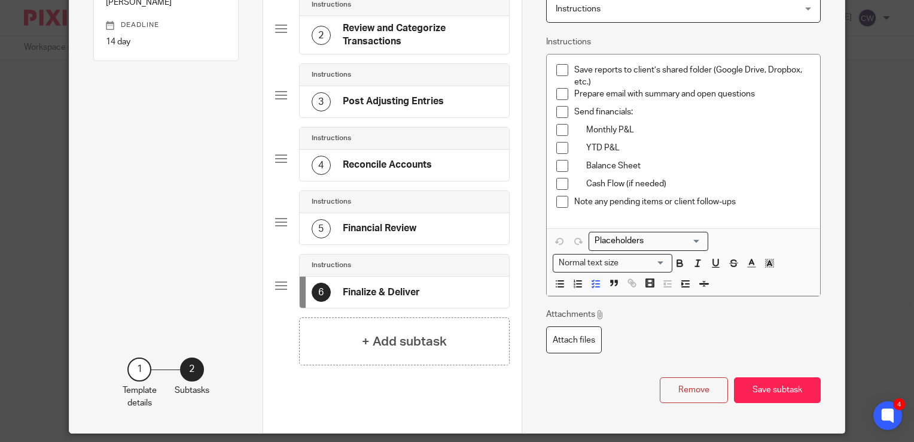
scroll to position [0, 0]
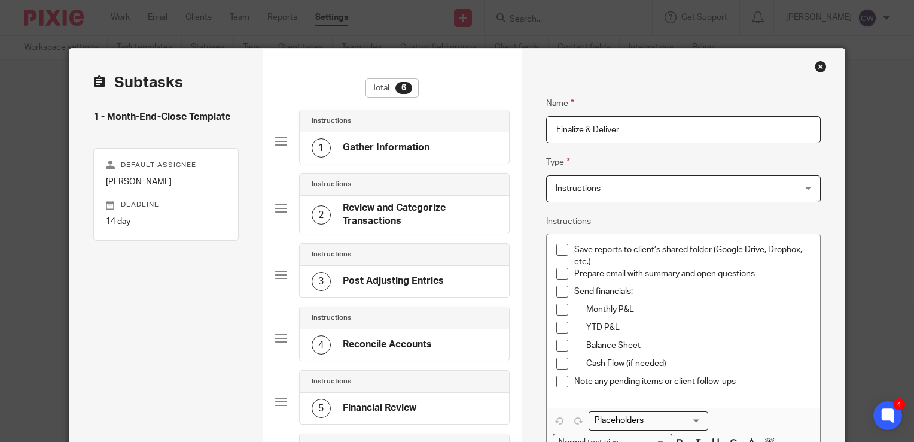
click at [816, 70] on div "Close this dialog window" at bounding box center [821, 66] width 12 height 12
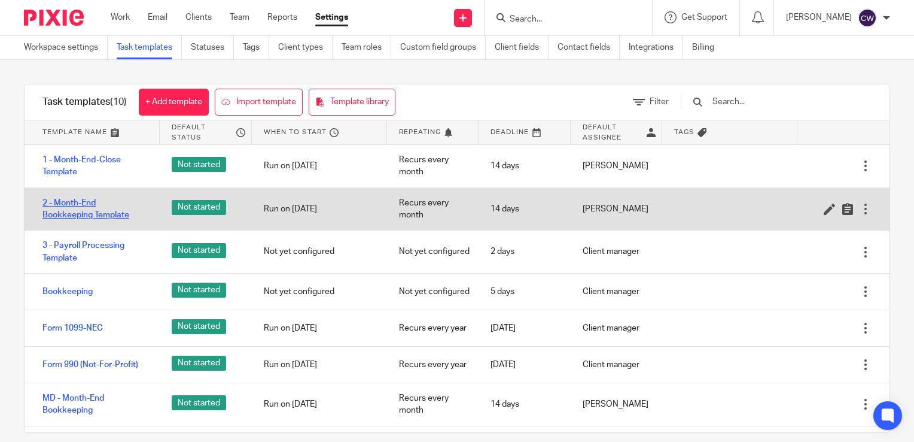
click at [69, 209] on link "2 - Month-End Bookkeeping Template" at bounding box center [94, 209] width 105 height 25
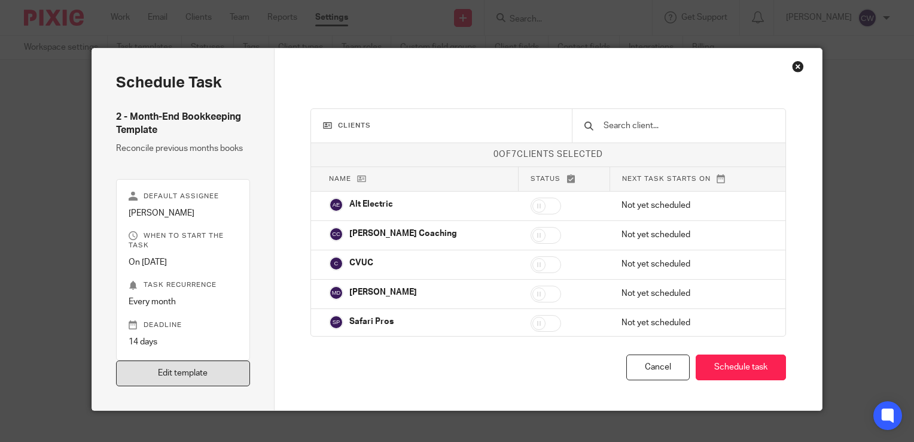
click at [190, 370] on link "Edit template" at bounding box center [183, 373] width 134 height 26
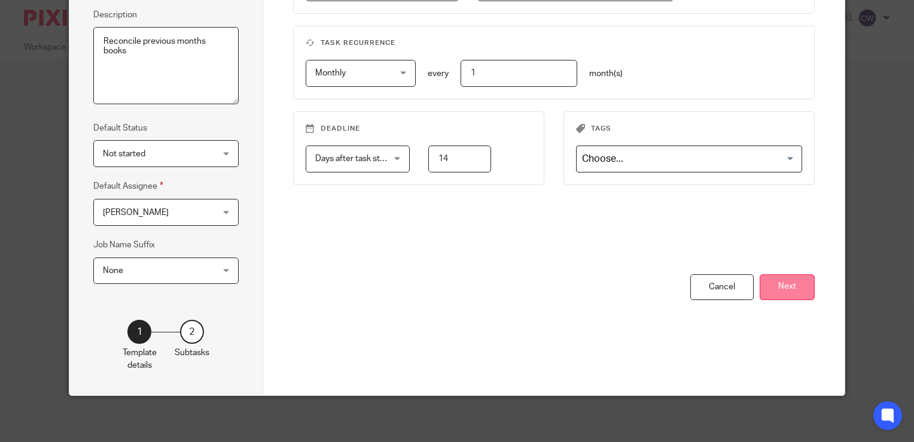
click at [783, 286] on button "Next" at bounding box center [787, 287] width 55 height 26
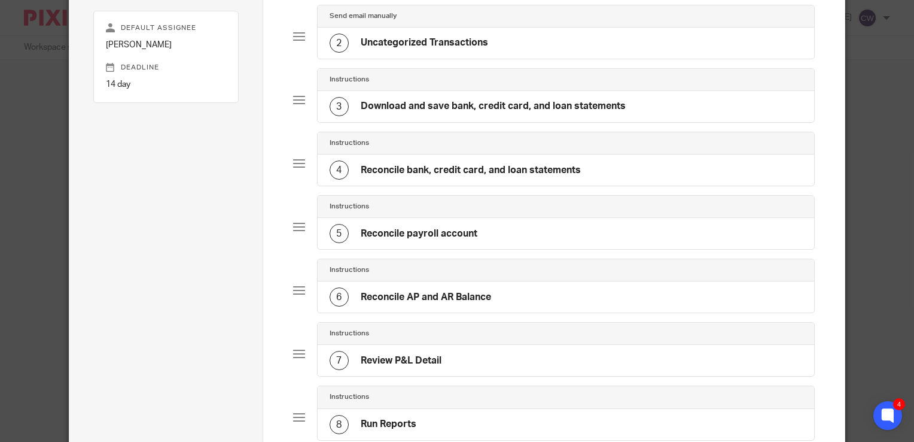
click at [446, 104] on h4 "Download and save bank, credit card, and loan statements" at bounding box center [493, 106] width 265 height 13
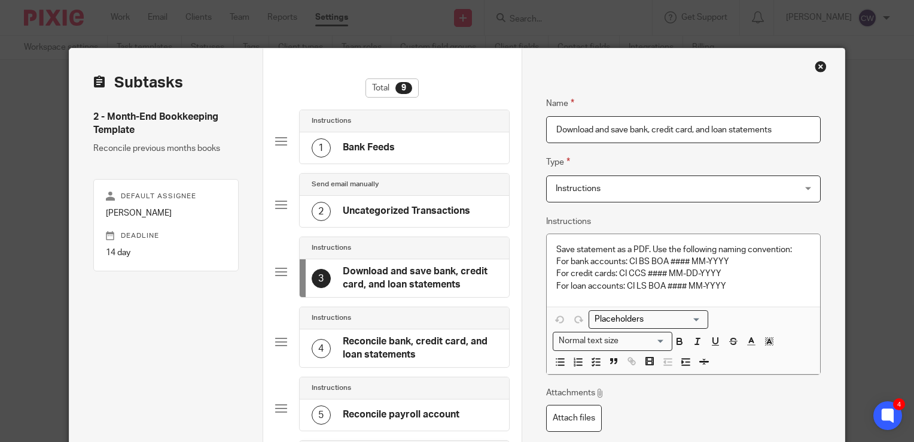
click at [428, 147] on div "1 Bank Feeds" at bounding box center [404, 147] width 209 height 31
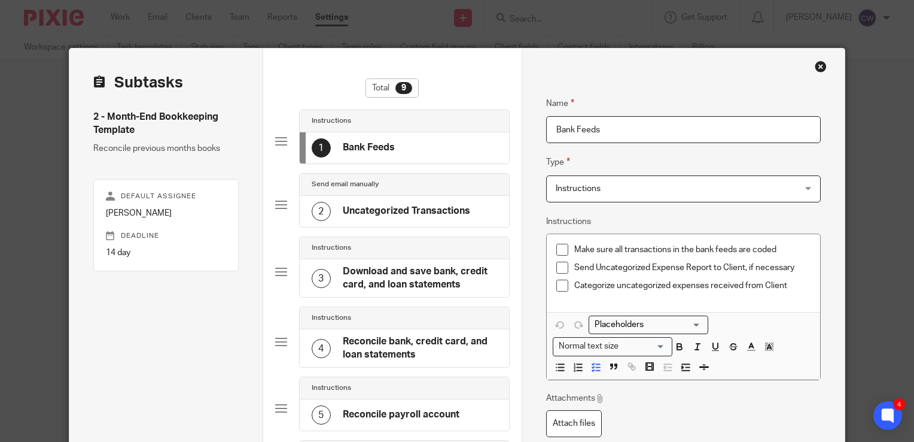
click at [408, 272] on h4 "Download and save bank, credit card, and loan statements" at bounding box center [420, 278] width 154 height 26
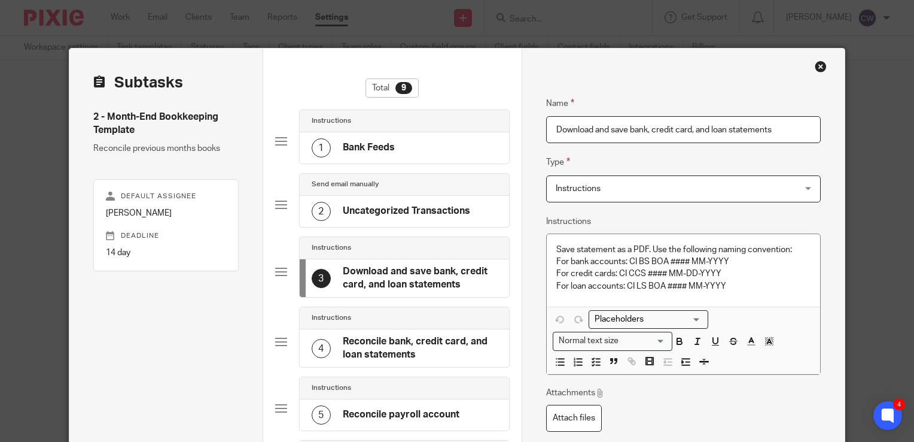
click at [397, 344] on h4 "Reconcile bank, credit card, and loan statements" at bounding box center [420, 348] width 154 height 26
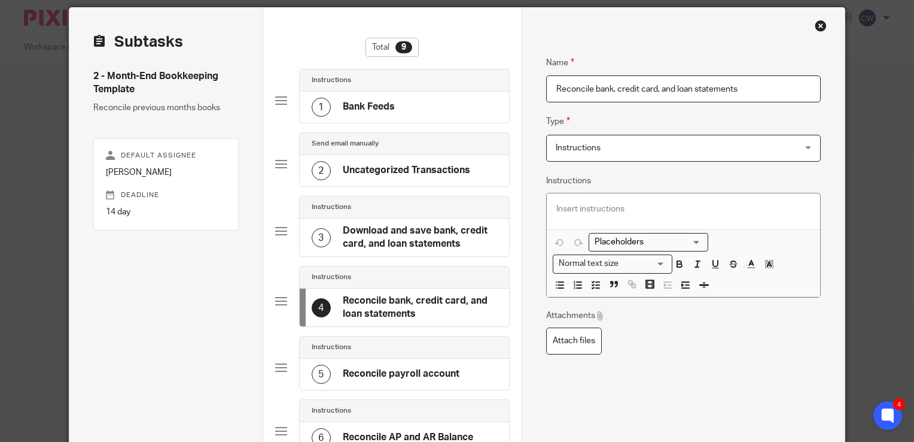
scroll to position [180, 0]
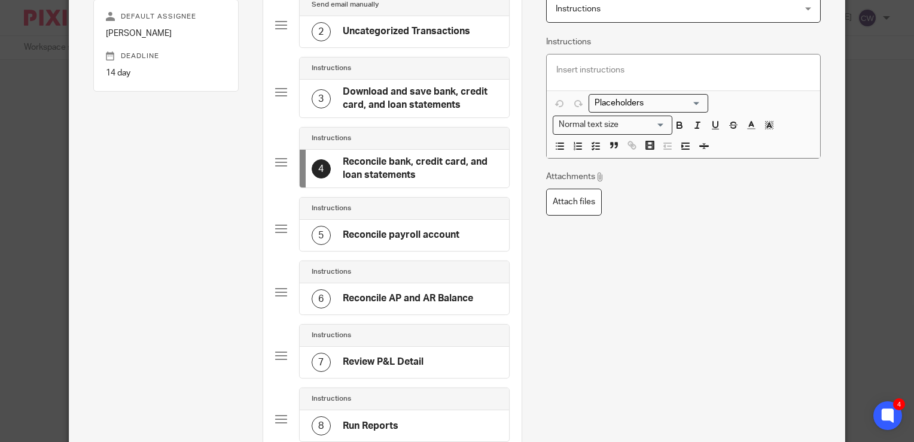
click at [430, 229] on h4 "Reconcile payroll account" at bounding box center [401, 235] width 117 height 13
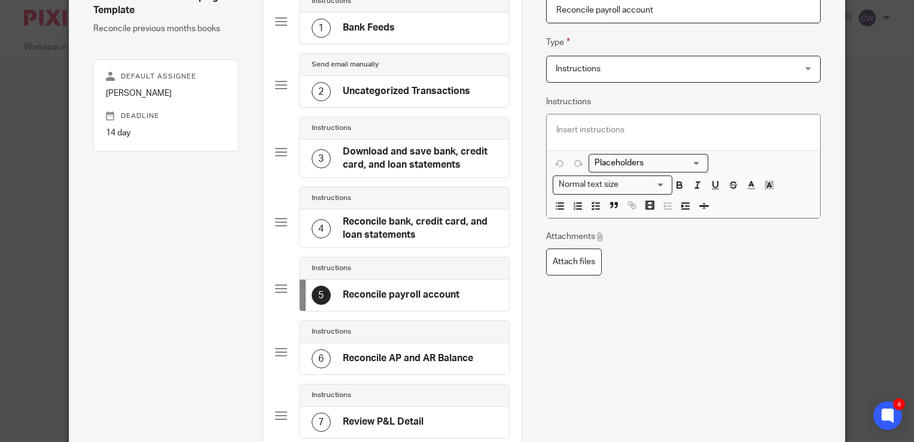
scroll to position [60, 0]
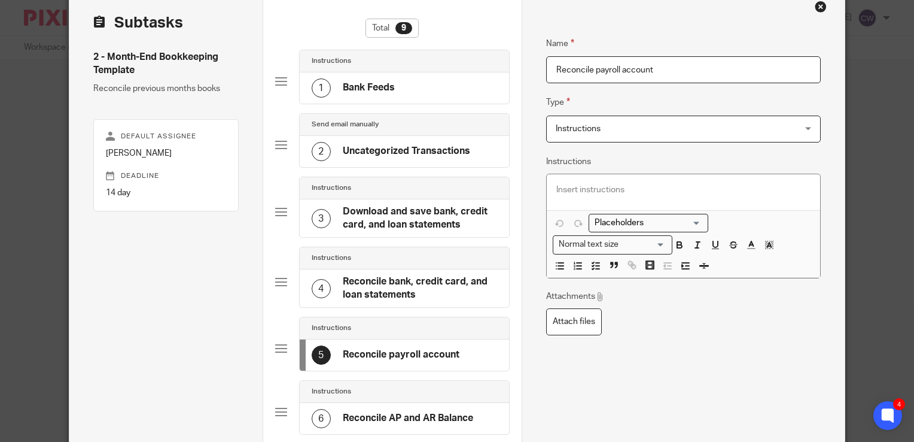
click at [413, 413] on h4 "Reconcile AP and AR Balance" at bounding box center [408, 418] width 130 height 13
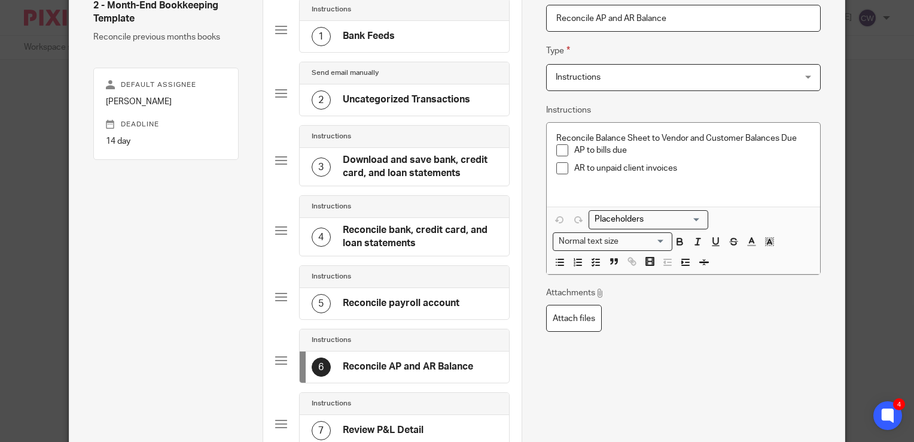
scroll to position [239, 0]
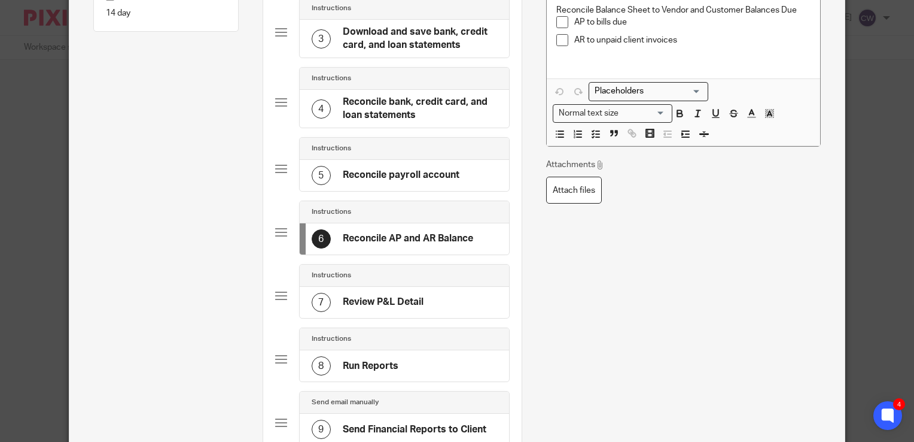
click at [388, 301] on h4 "Review P&L Detail" at bounding box center [383, 302] width 81 height 13
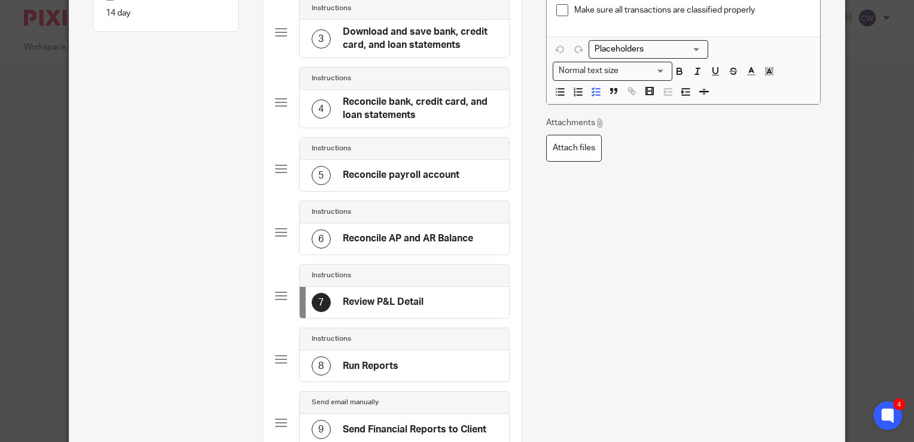
click at [370, 360] on h4 "Run Reports" at bounding box center [371, 366] width 56 height 13
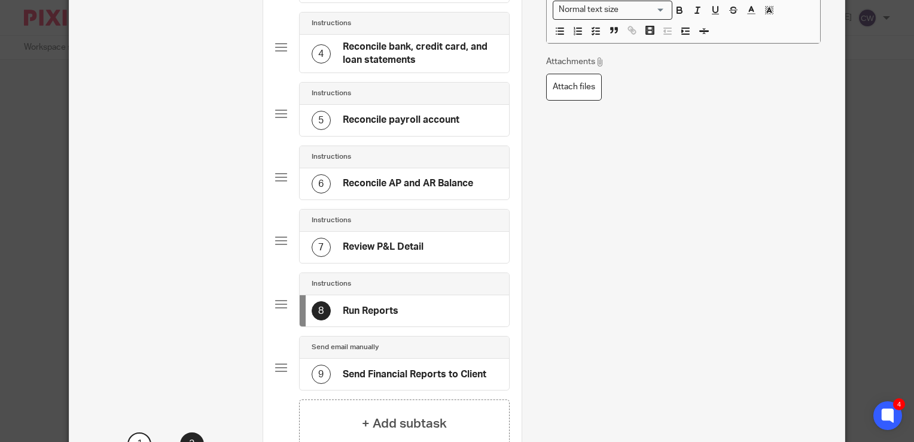
scroll to position [405, 0]
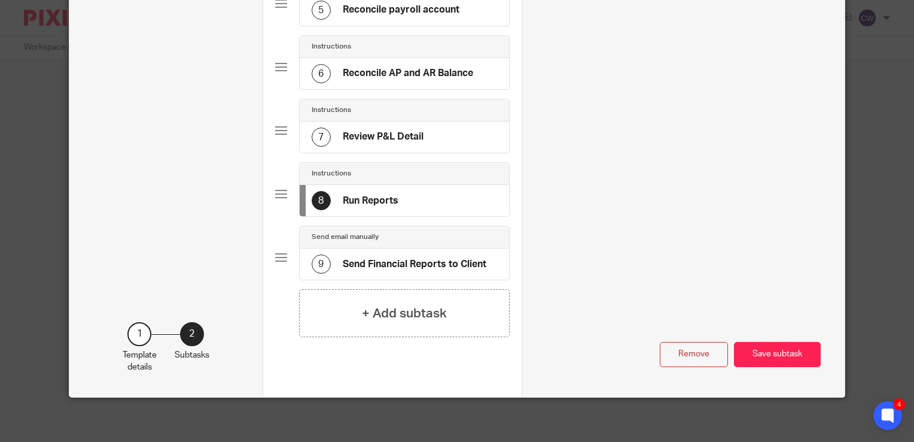
click at [396, 266] on h4 "Send Financial Reports to Client" at bounding box center [415, 264] width 144 height 13
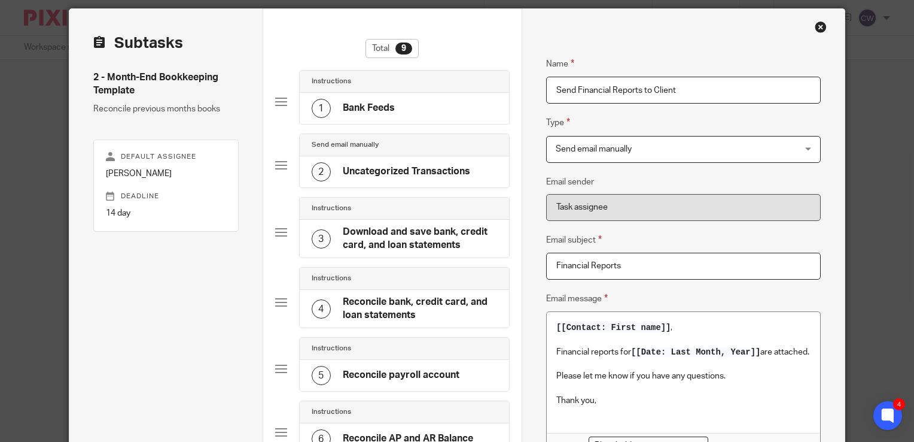
scroll to position [0, 0]
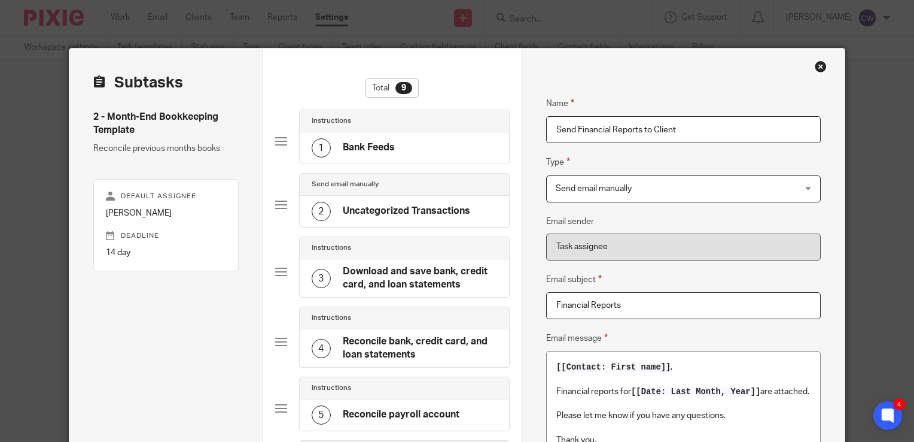
click at [815, 66] on div "Close this dialog window" at bounding box center [821, 66] width 12 height 12
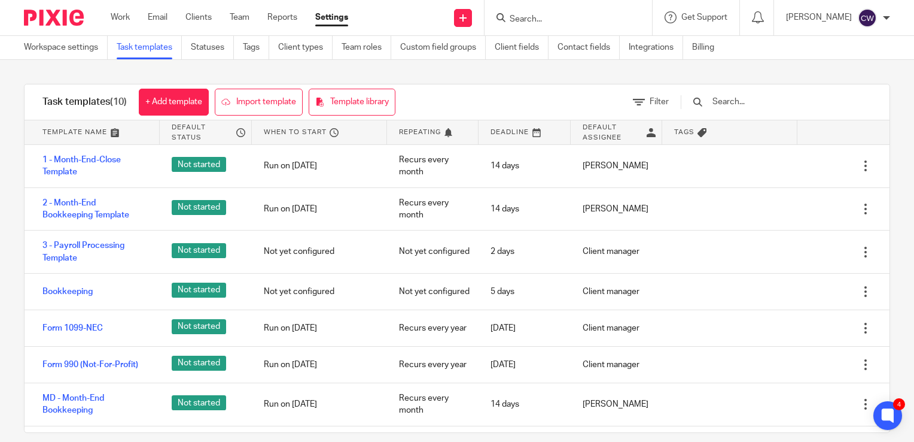
click at [884, 18] on div at bounding box center [886, 17] width 7 height 7
click at [834, 79] on span "Logout" at bounding box center [835, 83] width 27 height 8
